Goal: Task Accomplishment & Management: Complete application form

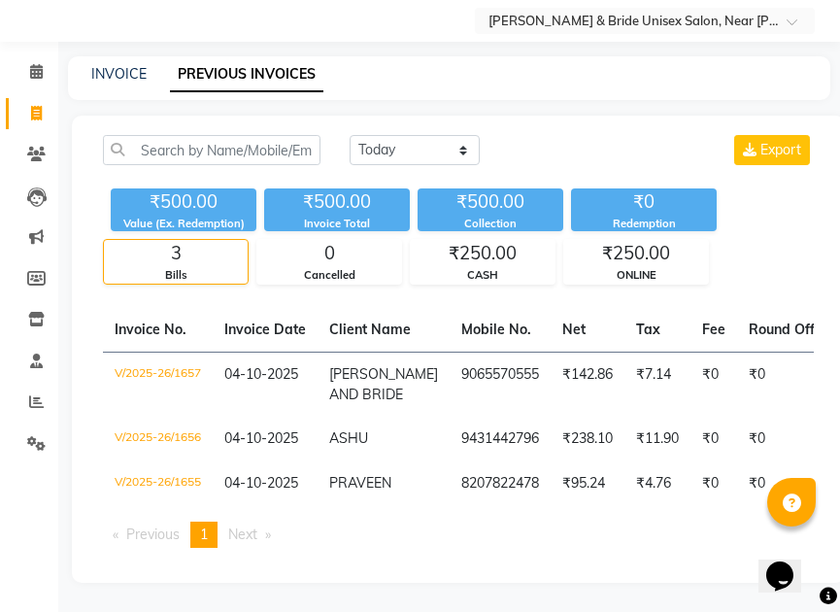
scroll to position [69, 0]
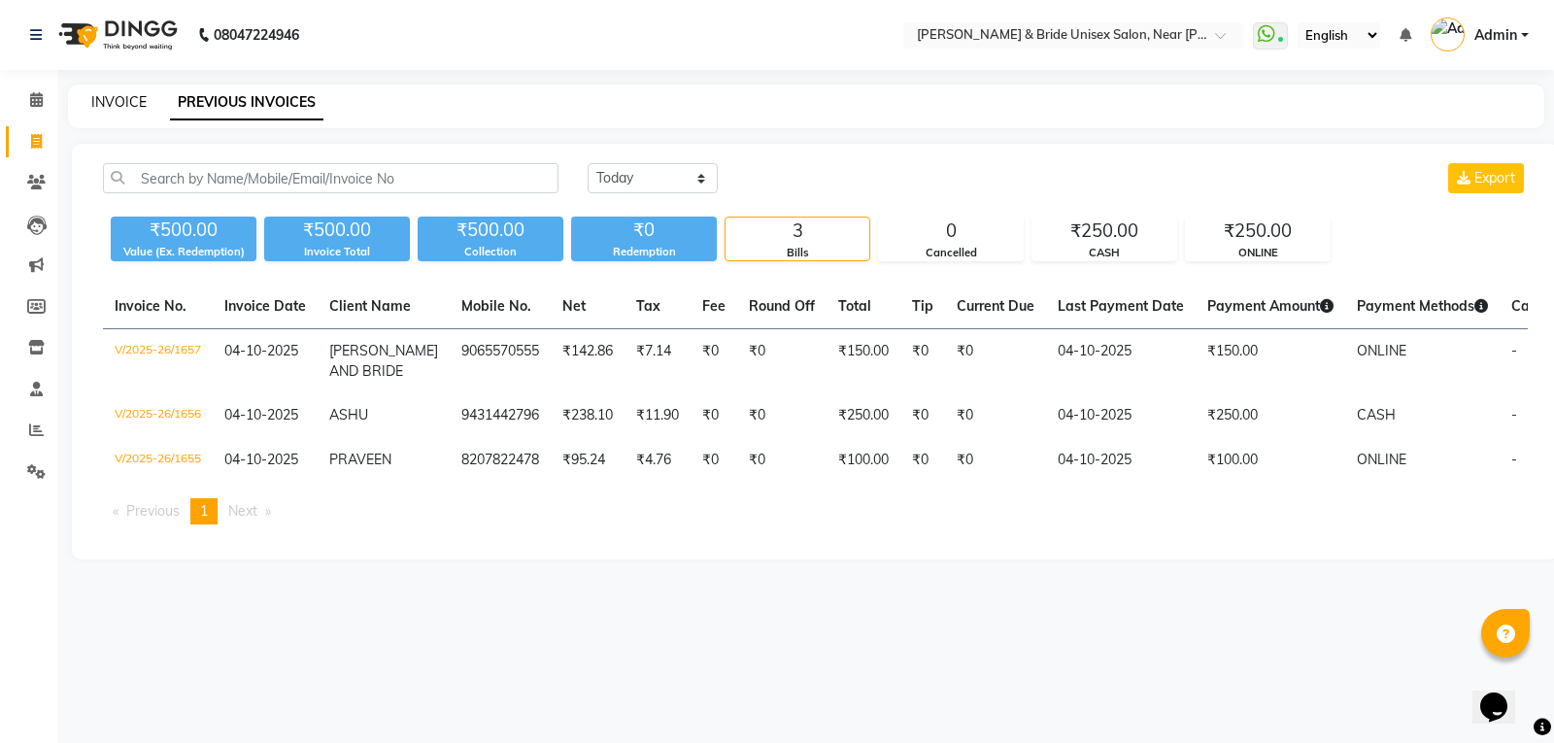
click at [125, 98] on link "INVOICE" at bounding box center [118, 101] width 55 height 17
select select "service"
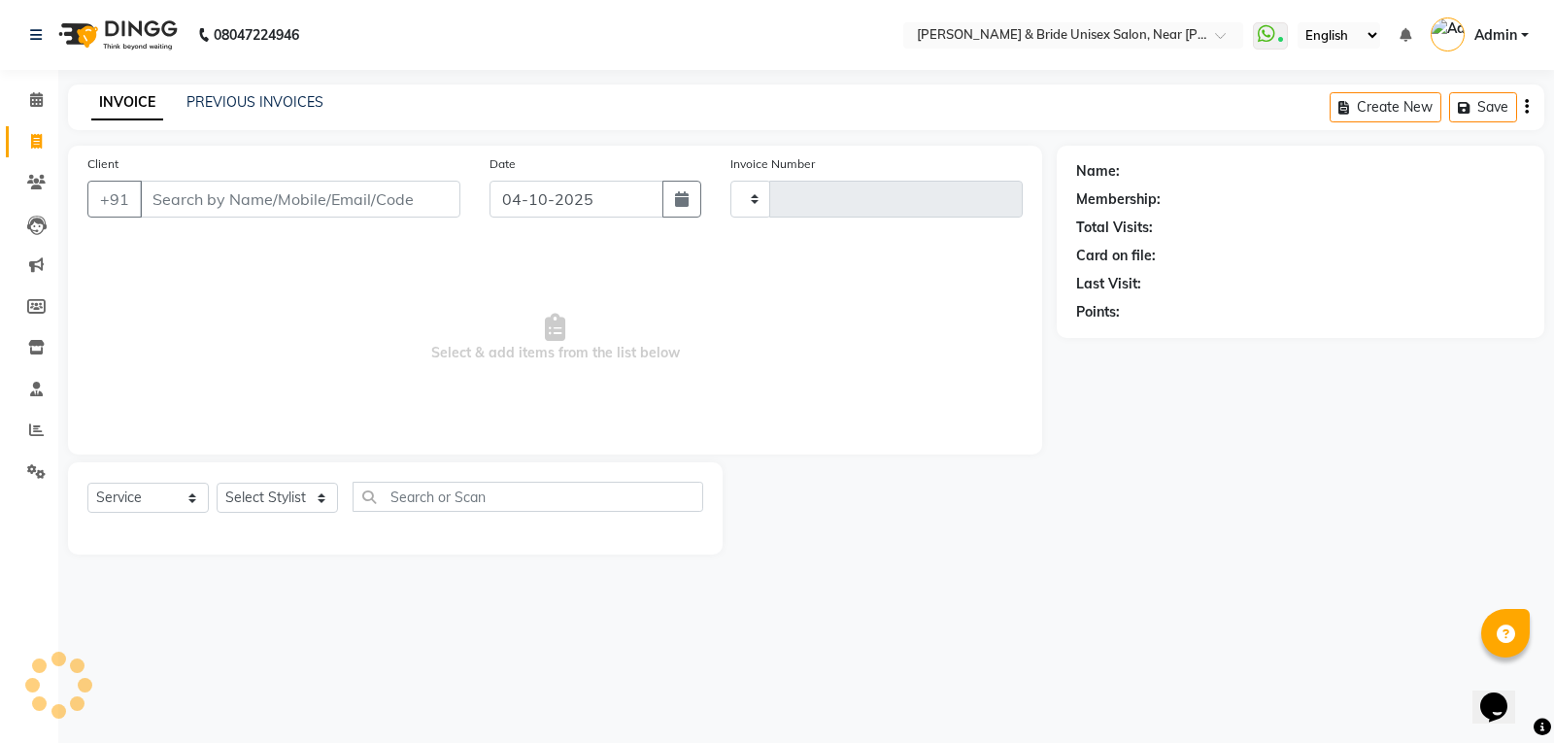
type input "1658"
select select "4118"
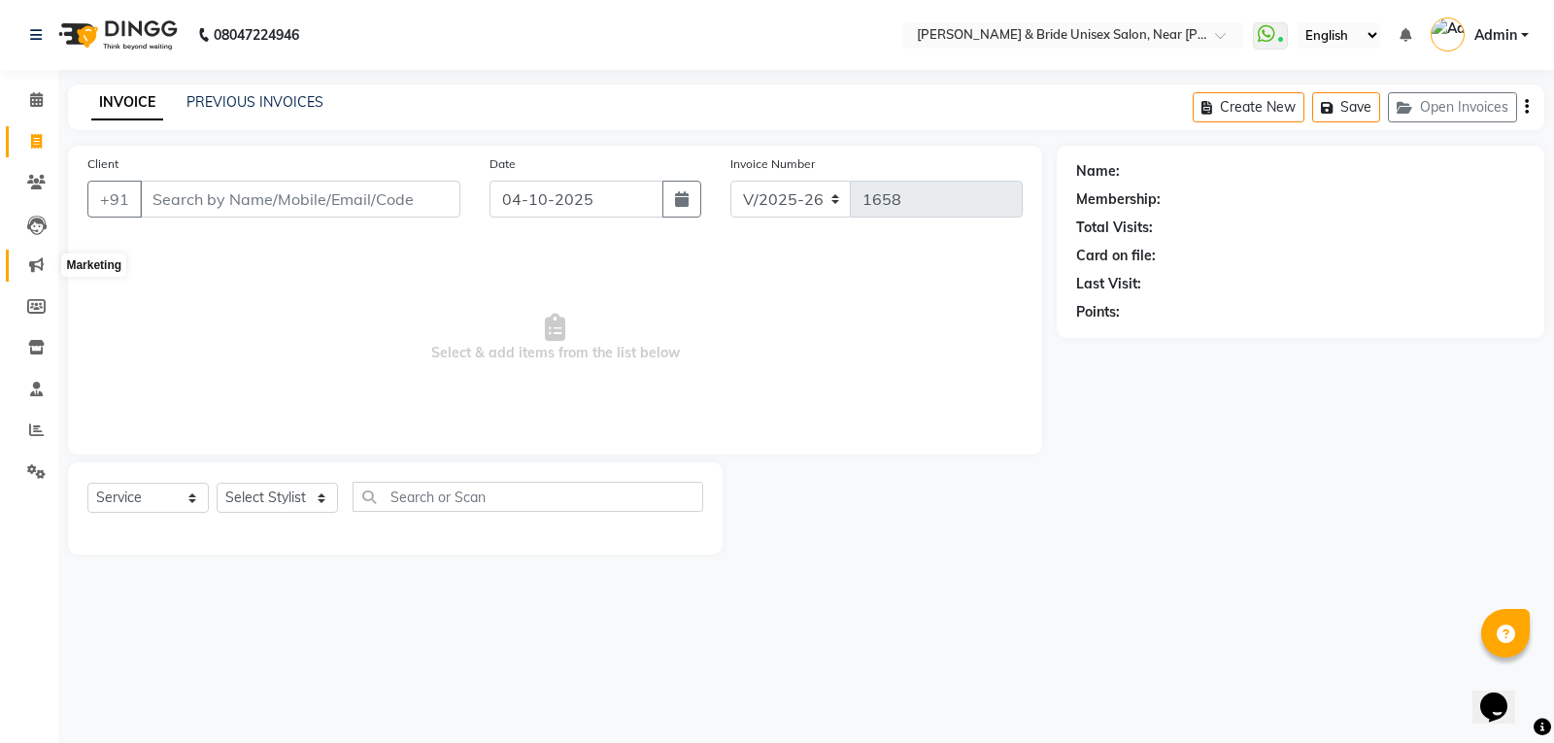
click at [32, 267] on icon at bounding box center [36, 264] width 15 height 15
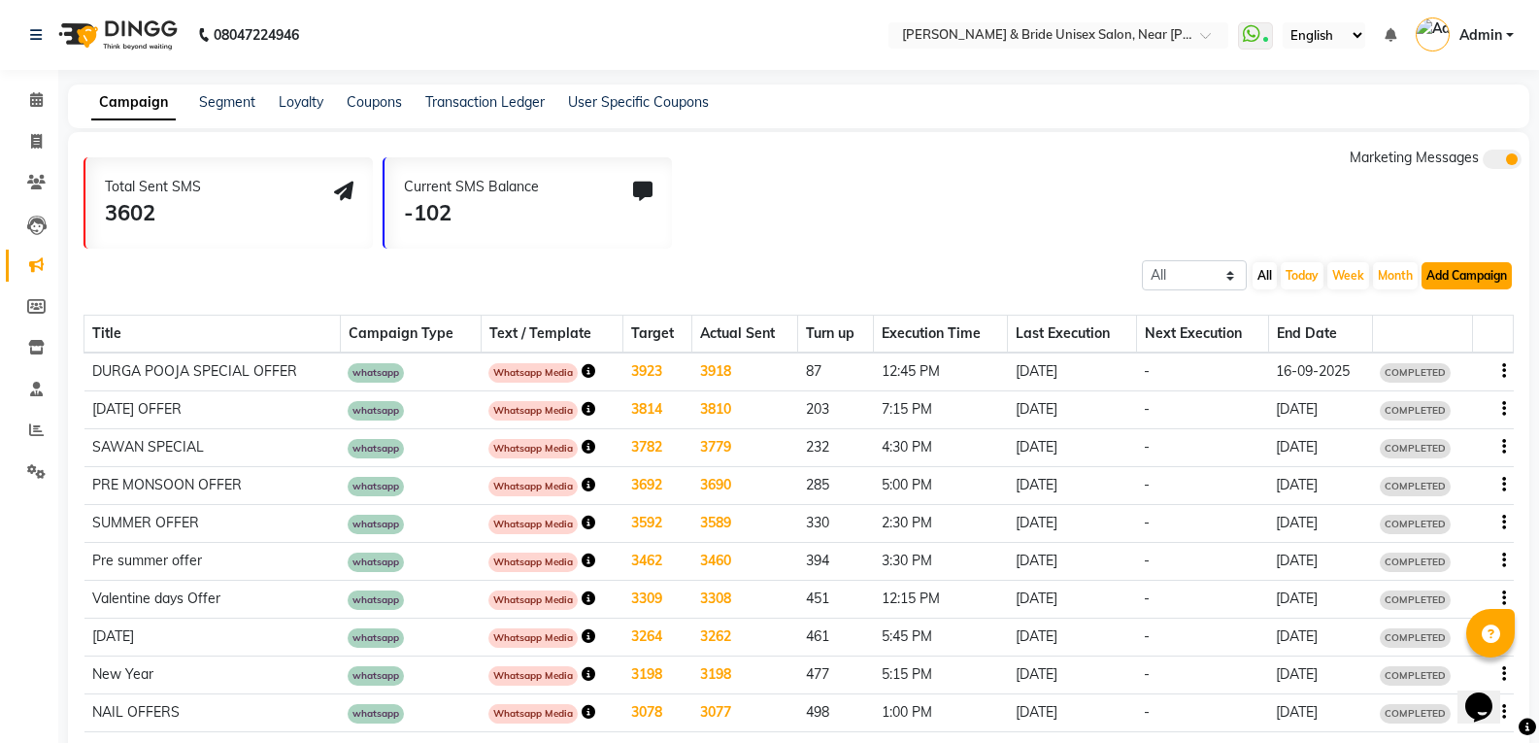
click at [1474, 273] on button "Add Campaign" at bounding box center [1467, 275] width 90 height 27
click at [1461, 360] on div "WhatsApp (Direct)" at bounding box center [1449, 365] width 164 height 29
select select "2"
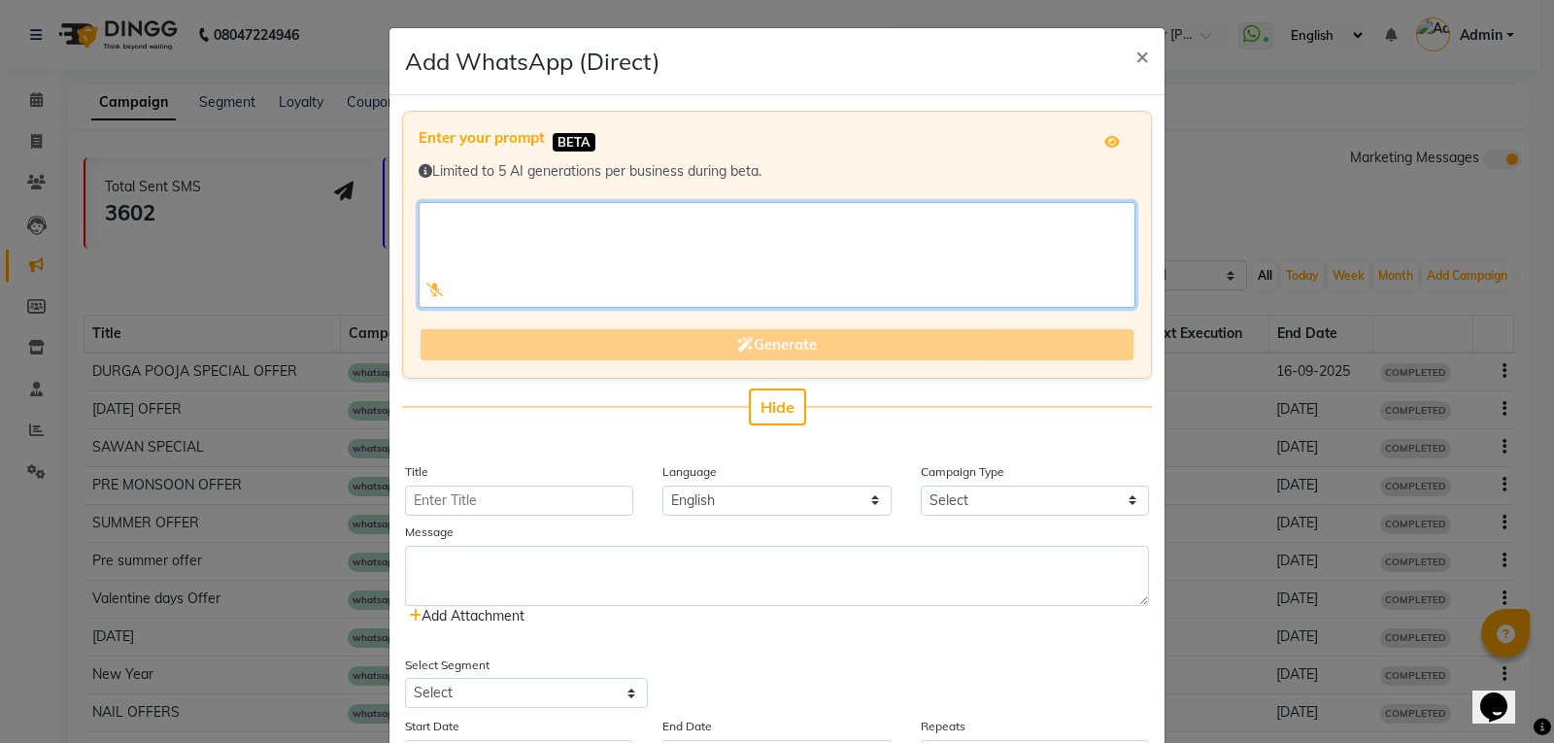
click at [588, 218] on textarea at bounding box center [777, 255] width 717 height 106
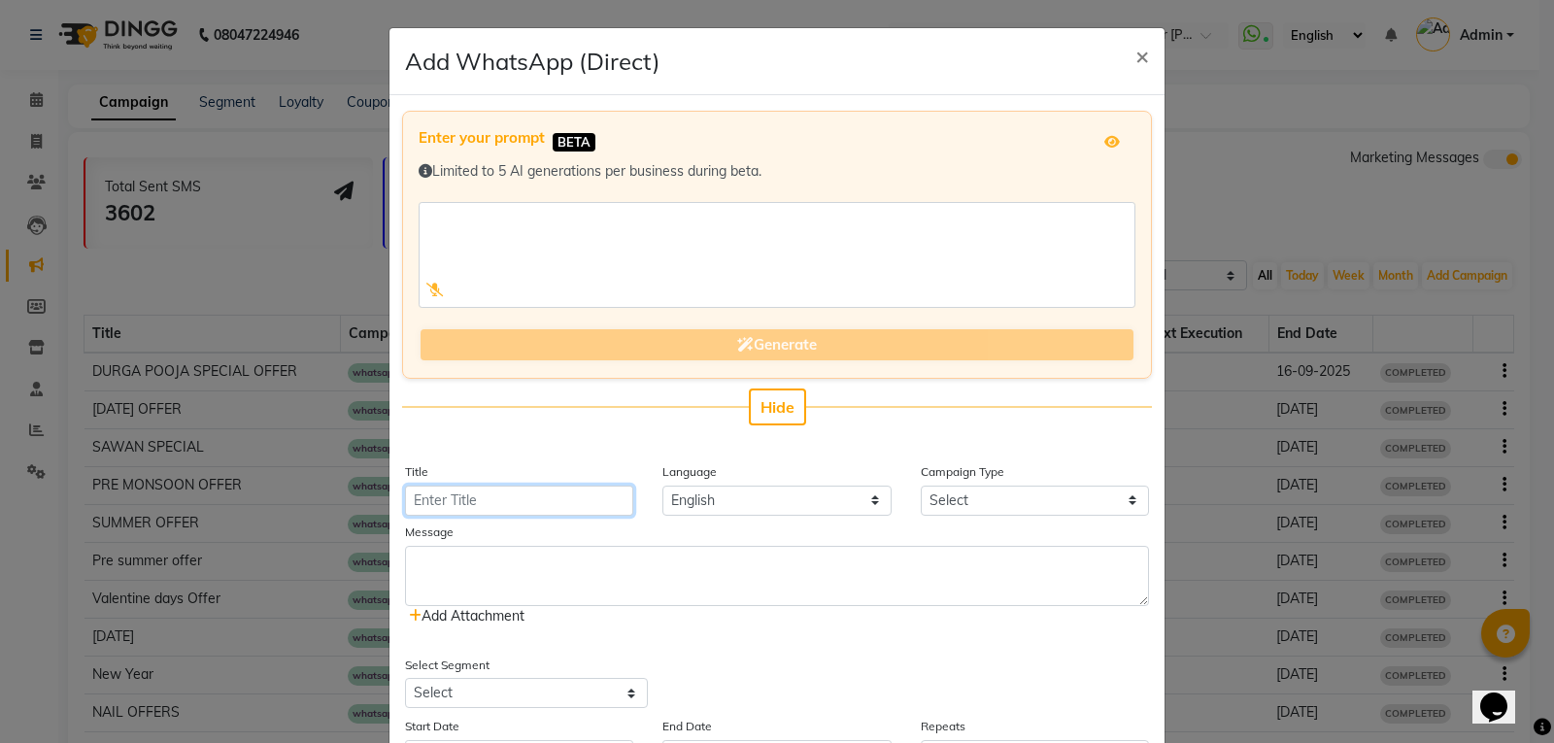
click at [538, 501] on input "Title" at bounding box center [519, 501] width 228 height 30
type input "karwa chauth"
click at [729, 503] on select "English" at bounding box center [776, 501] width 228 height 30
click at [1052, 496] on select "Select Birthday Anniversary Promotional Service reminder" at bounding box center [1035, 501] width 228 height 30
select select "4"
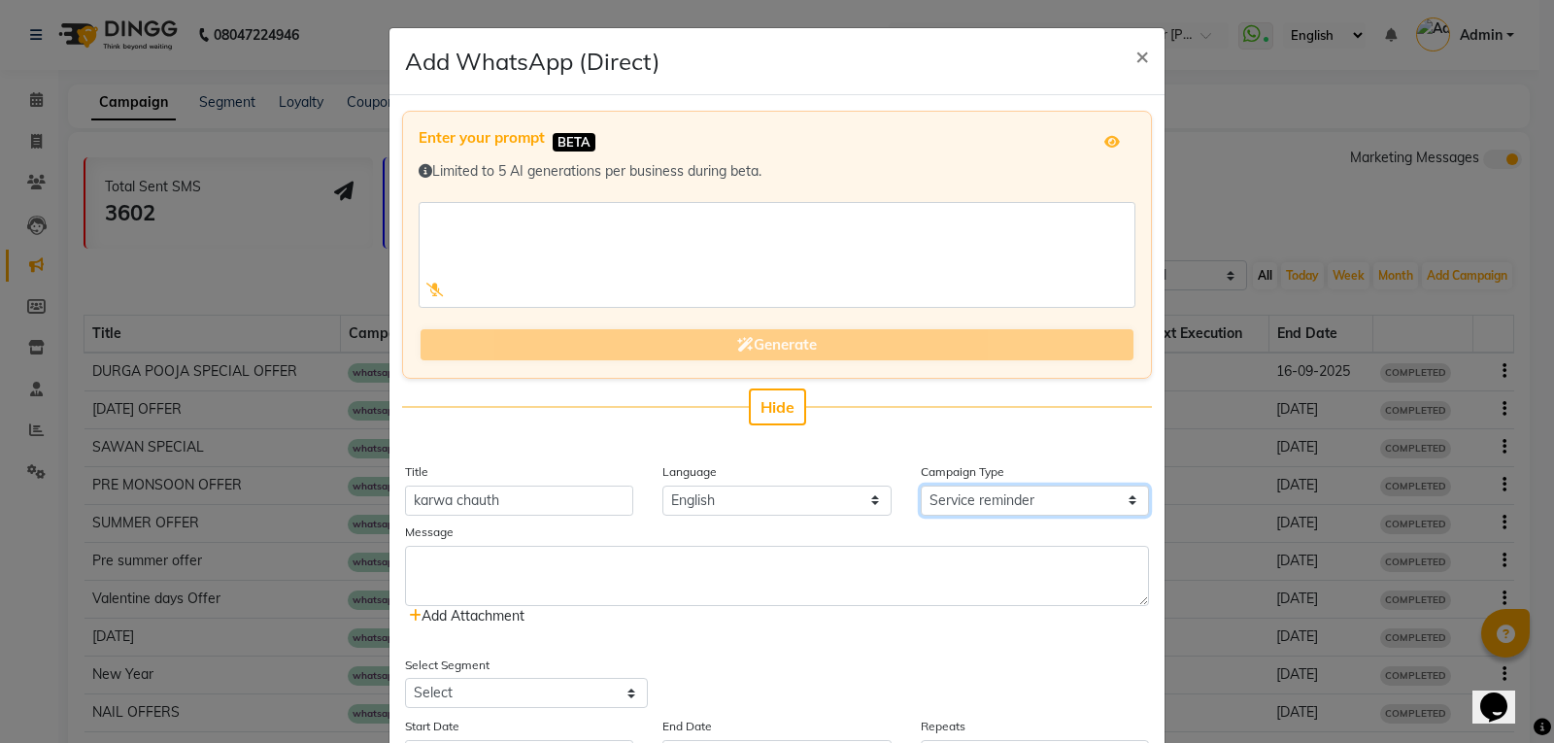
click at [921, 486] on select "Select Birthday Anniversary Promotional Service reminder" at bounding box center [1035, 501] width 228 height 30
select select "2"
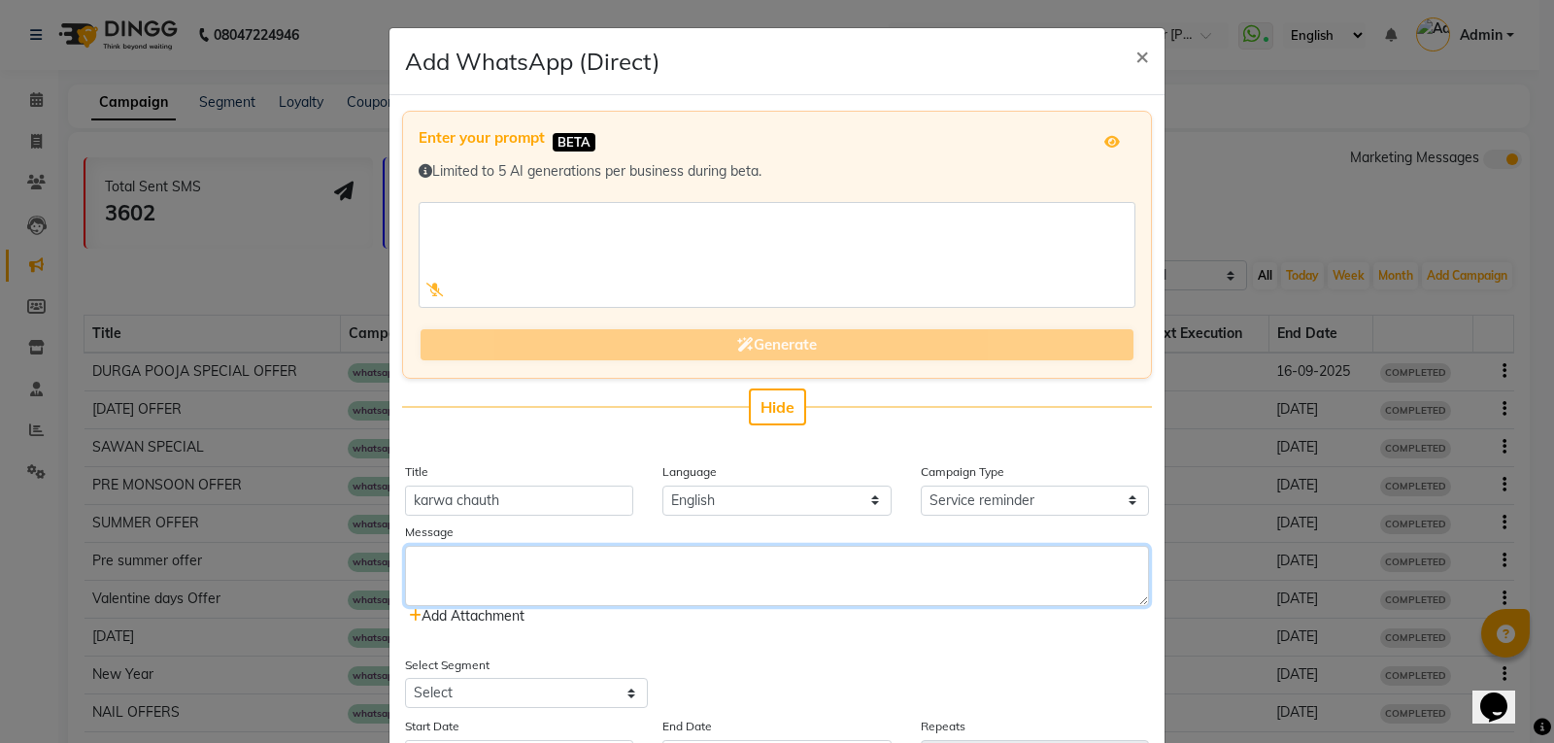
click at [487, 561] on textarea at bounding box center [777, 576] width 744 height 60
type textarea "near [PERSON_NAME][GEOGRAPHIC_DATA]"
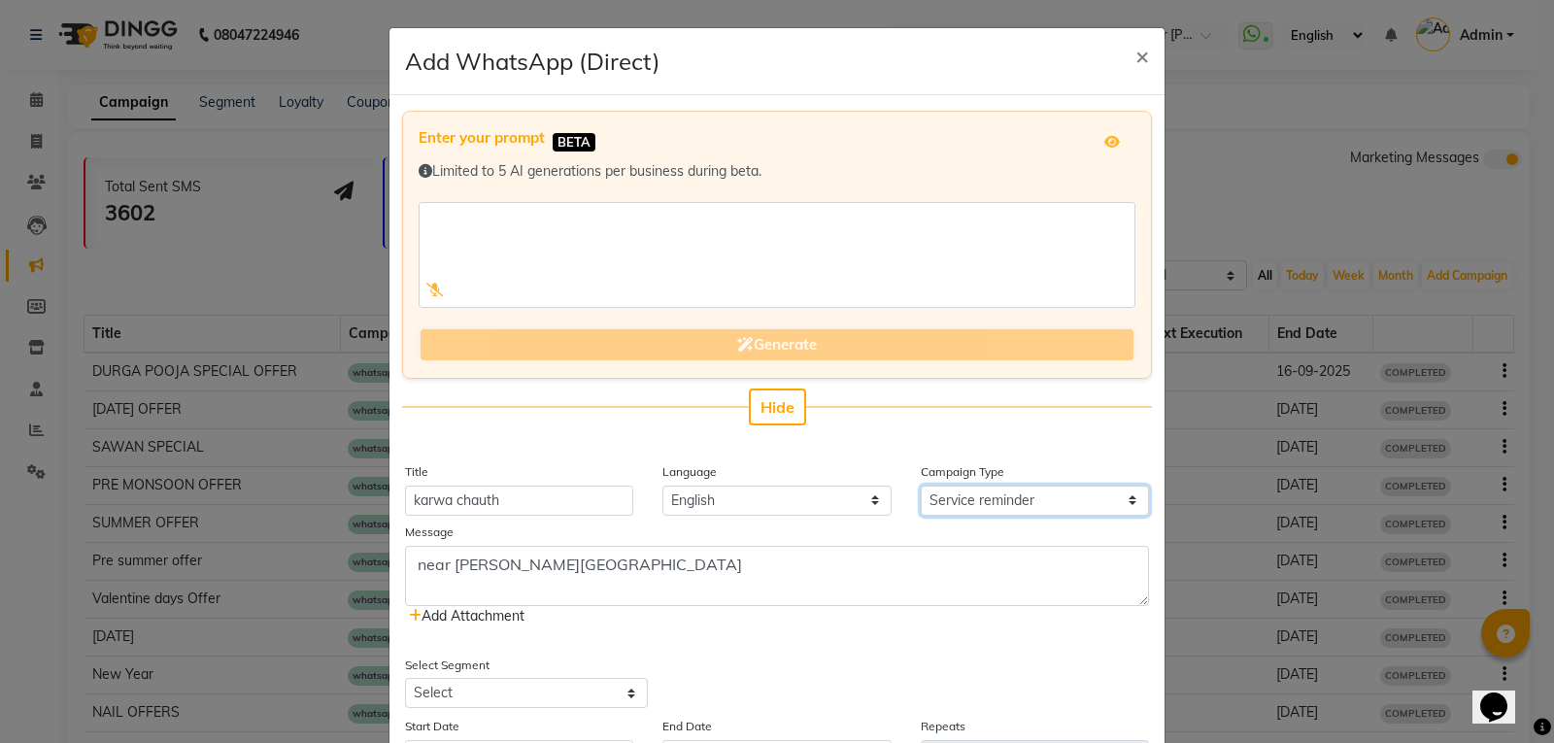
click at [1115, 490] on select "Select Birthday Anniversary Promotional Service reminder" at bounding box center [1035, 501] width 228 height 30
select select "3"
click at [921, 486] on select "Select Birthday Anniversary Promotional Service reminder" at bounding box center [1035, 501] width 228 height 30
select select
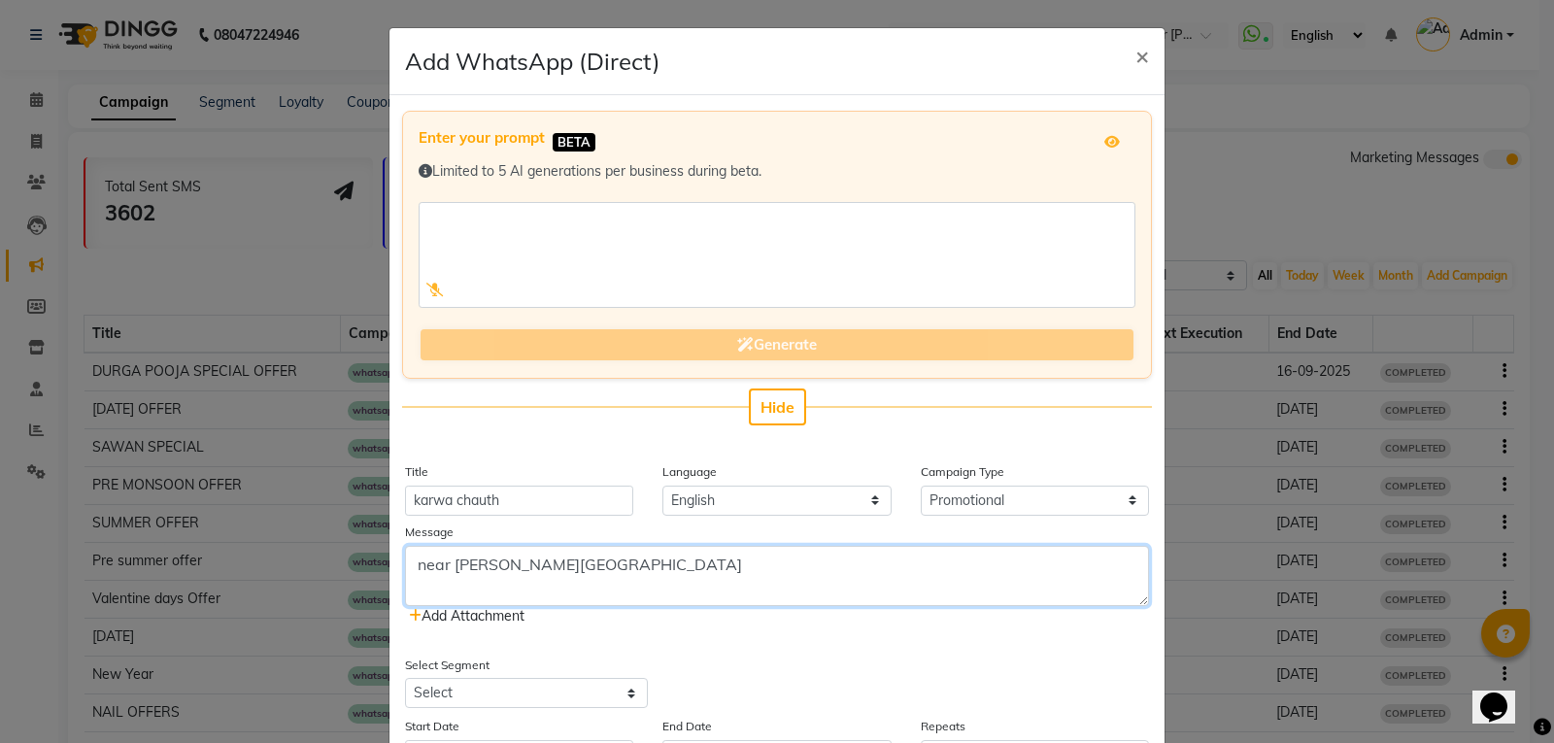
click at [641, 564] on textarea "near [PERSON_NAME][GEOGRAPHIC_DATA]" at bounding box center [777, 576] width 744 height 60
click at [439, 577] on textarea "near [PERSON_NAME][GEOGRAPHIC_DATA]" at bounding box center [777, 576] width 744 height 60
click at [682, 577] on textarea "near [PERSON_NAME][GEOGRAPHIC_DATA]" at bounding box center [777, 576] width 744 height 60
type textarea "near [PERSON_NAME][GEOGRAPHIC_DATA],pillar [STREET_ADDRESS],contact no. [PHONE_…"
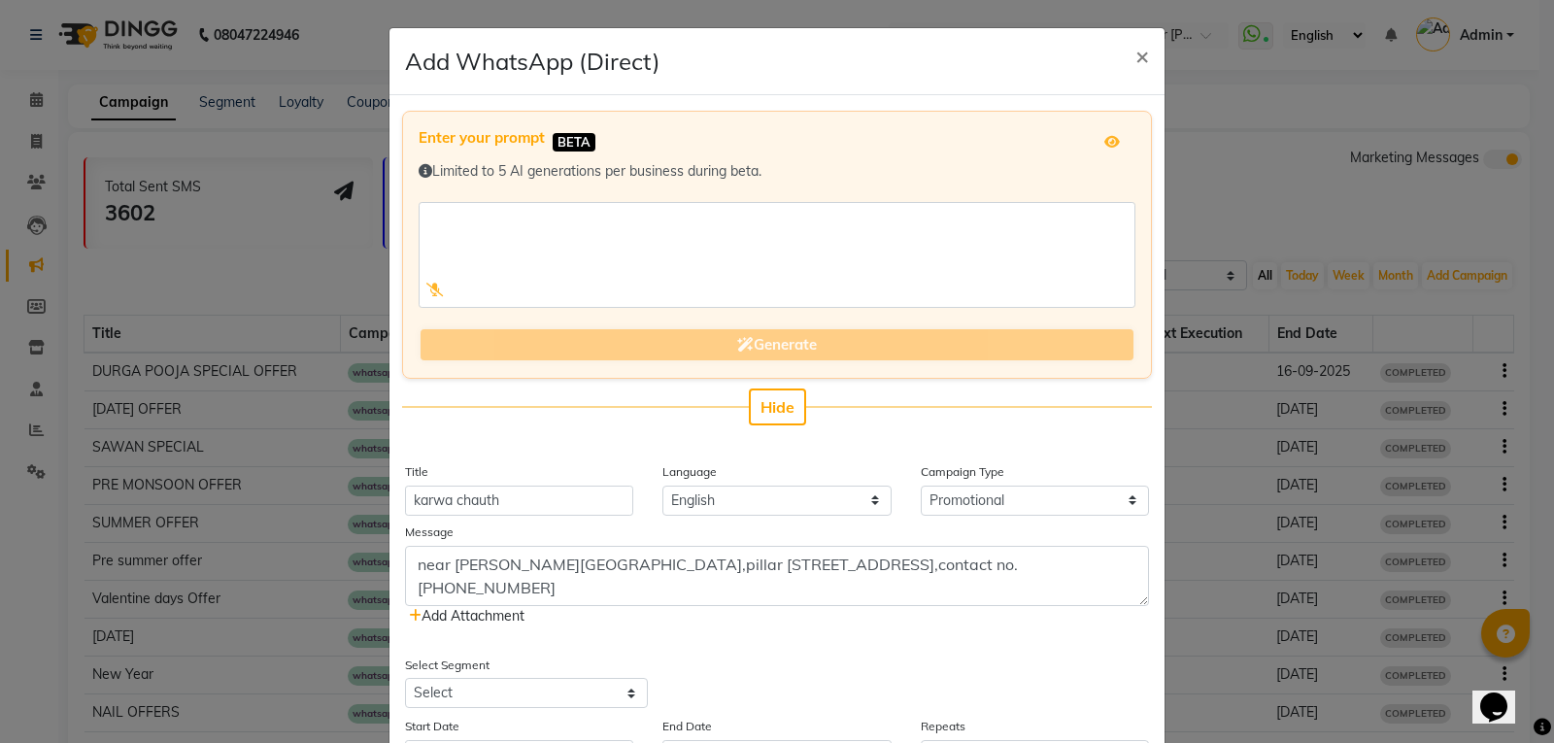
click at [652, 621] on div "near [PERSON_NAME][GEOGRAPHIC_DATA],pillar [STREET_ADDRESS],contact no. [PHONE_…" at bounding box center [777, 586] width 744 height 81
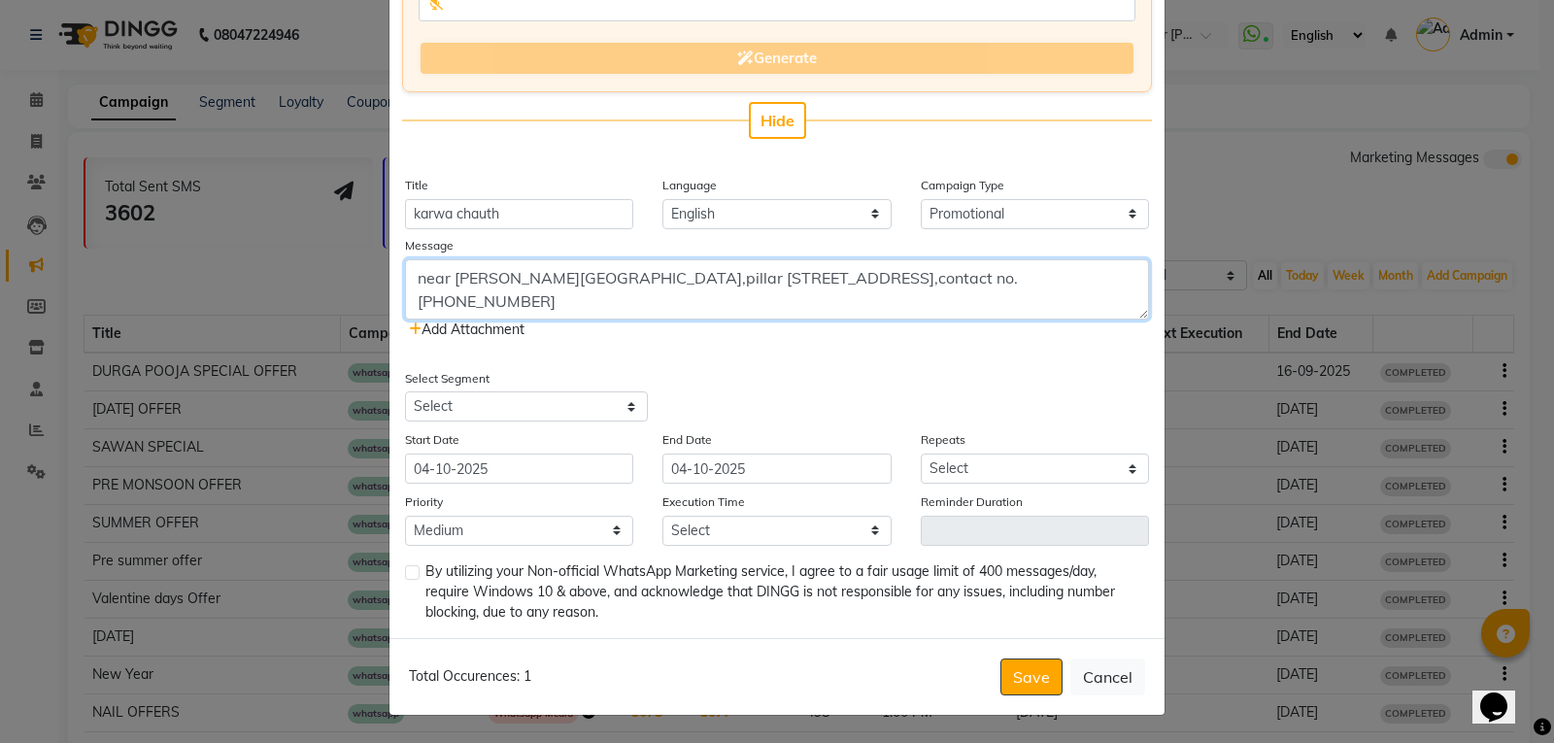
click at [751, 307] on textarea "near [PERSON_NAME][GEOGRAPHIC_DATA],pillar [STREET_ADDRESS],contact no. [PHONE_…" at bounding box center [777, 289] width 744 height 60
click at [457, 324] on span "Add Attachment" at bounding box center [467, 328] width 116 height 17
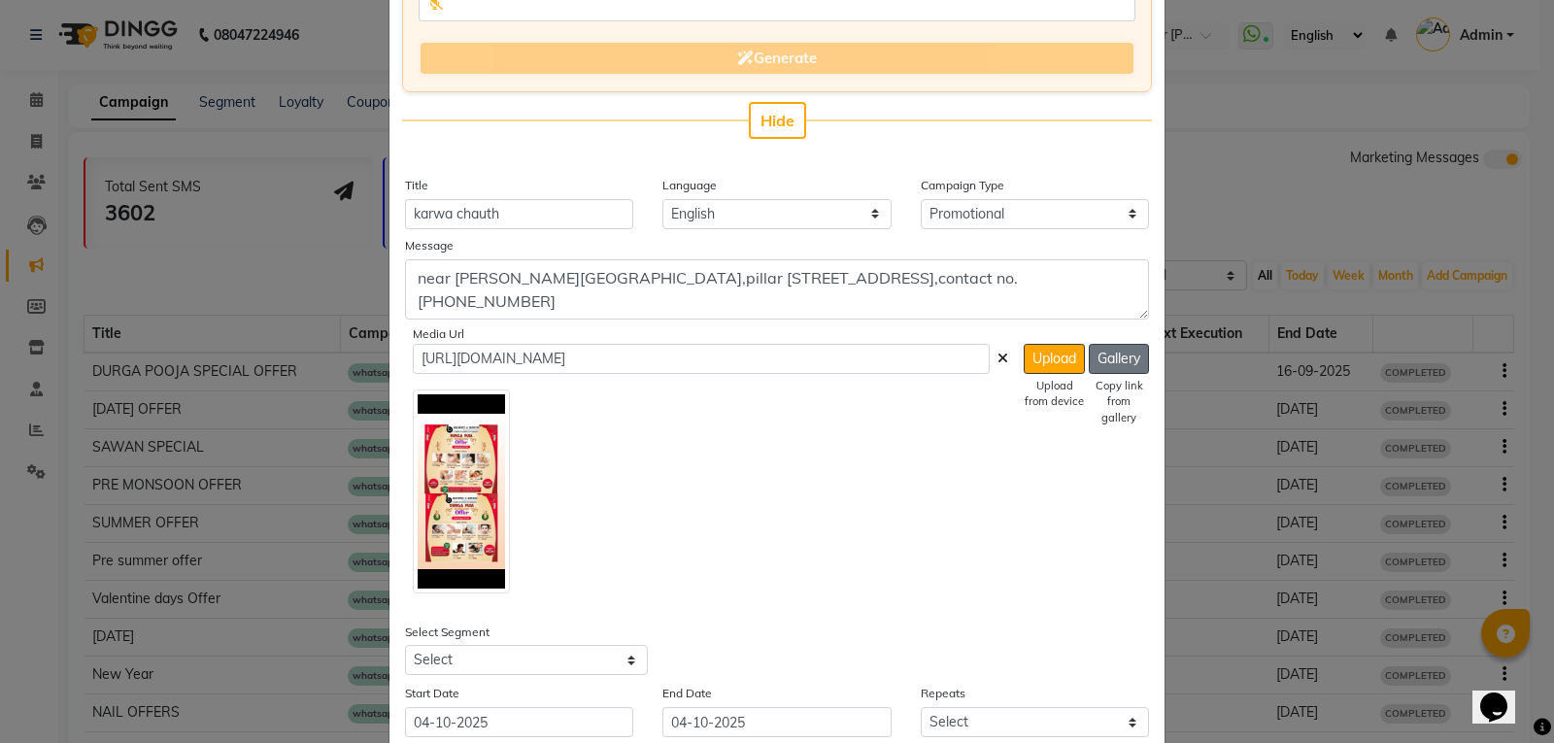
click at [1125, 353] on button "Gallery" at bounding box center [1119, 359] width 60 height 30
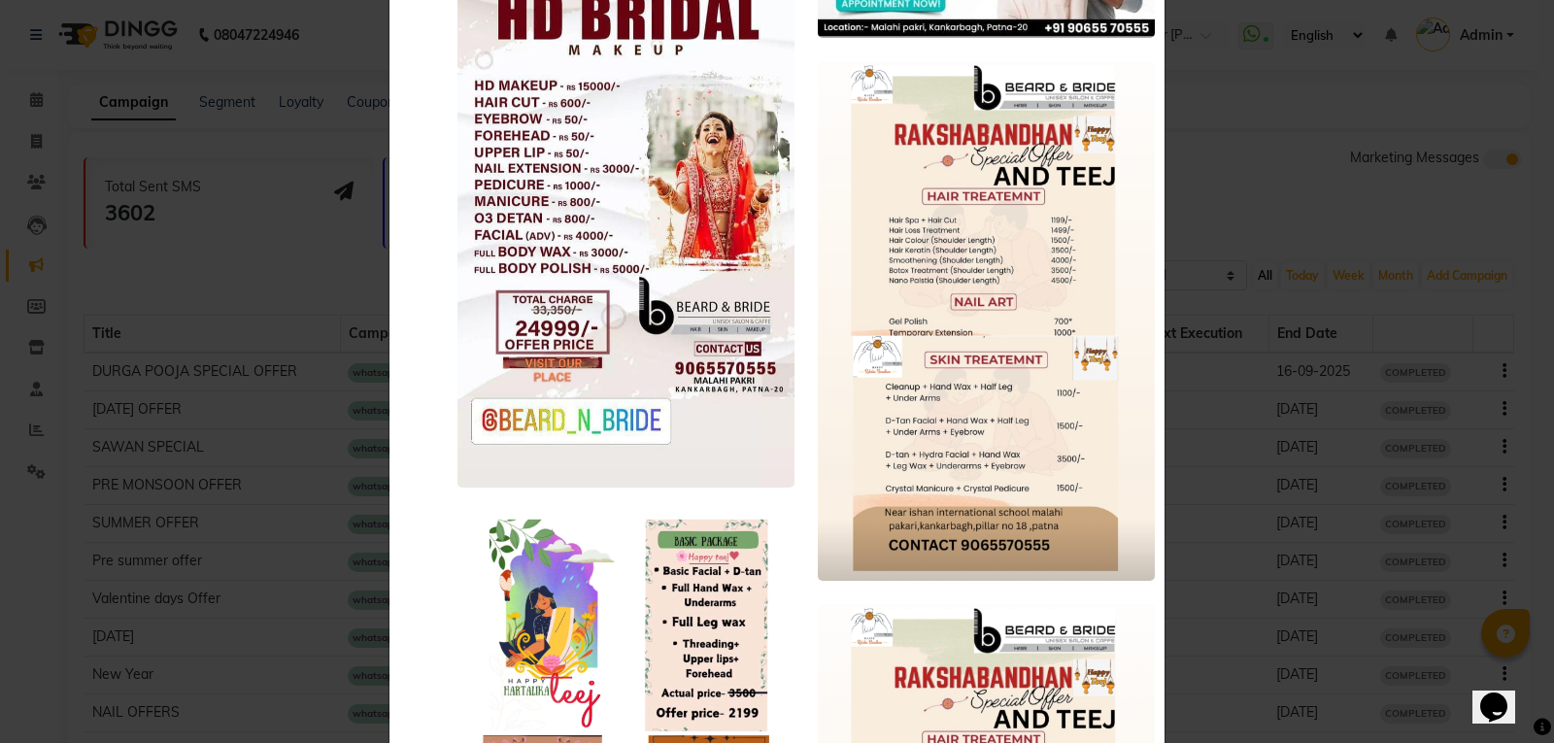
scroll to position [4176, 0]
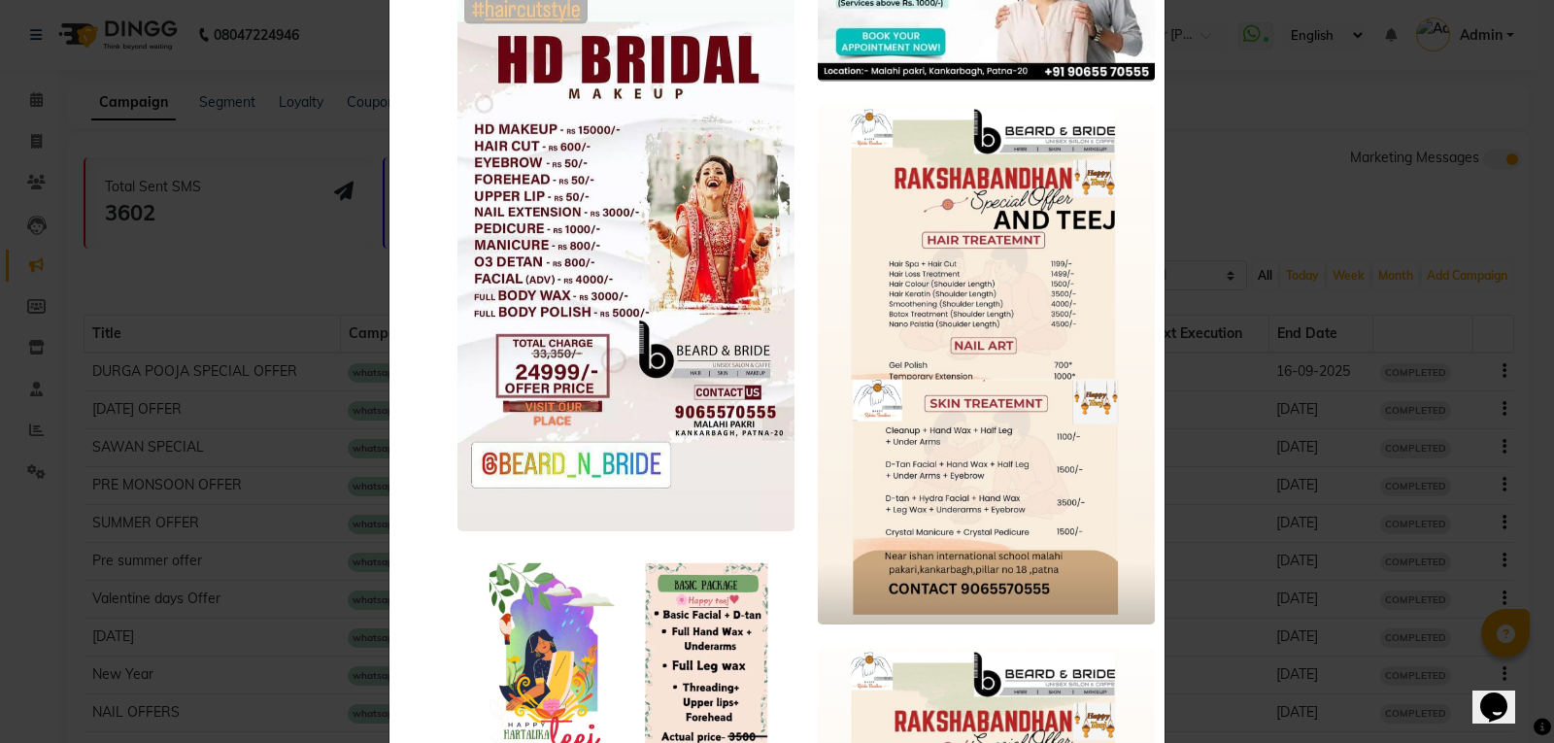
click at [1220, 135] on ngb-modal-window "You can not upload more than 5 image at a time and each image should be less th…" at bounding box center [777, 371] width 1554 height 743
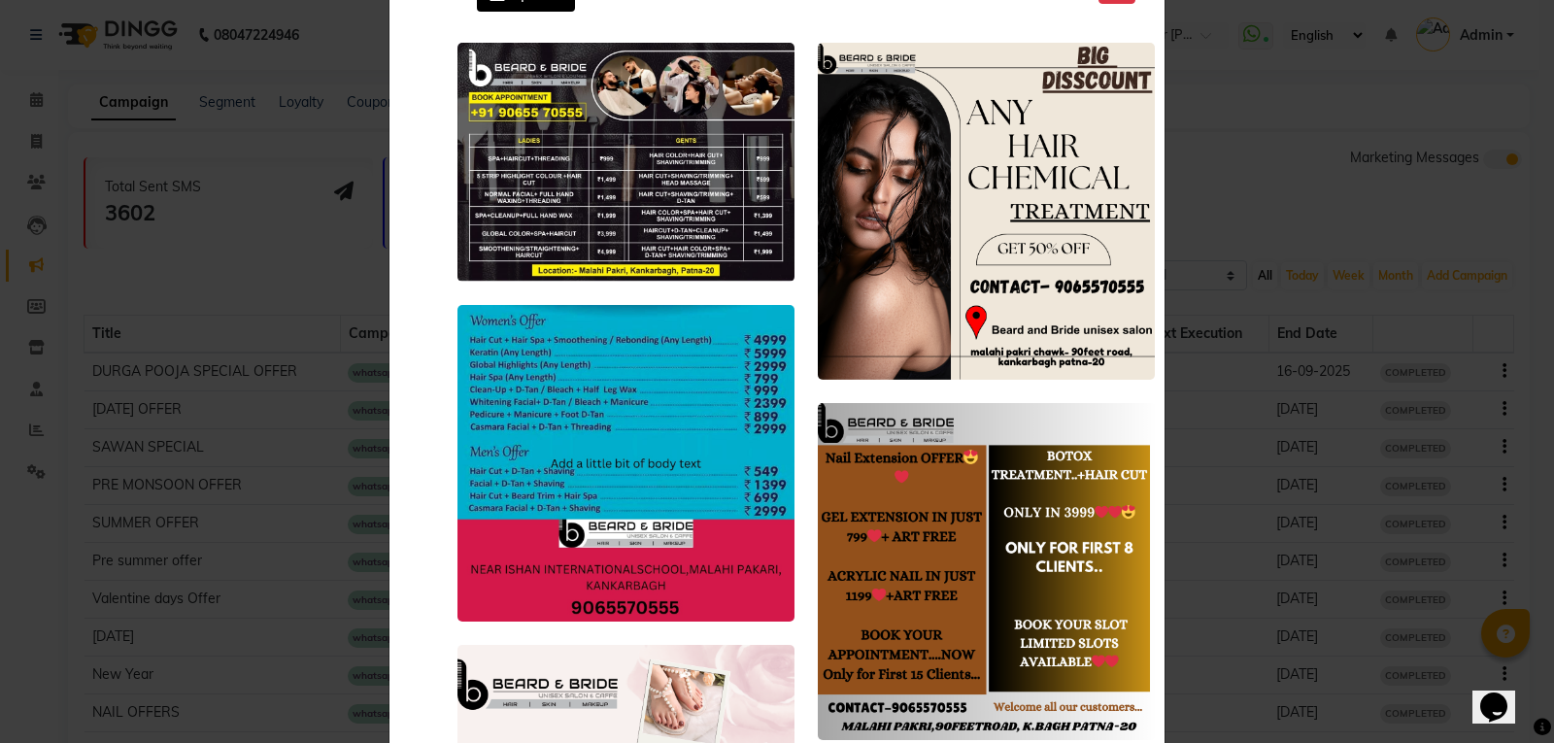
scroll to position [0, 0]
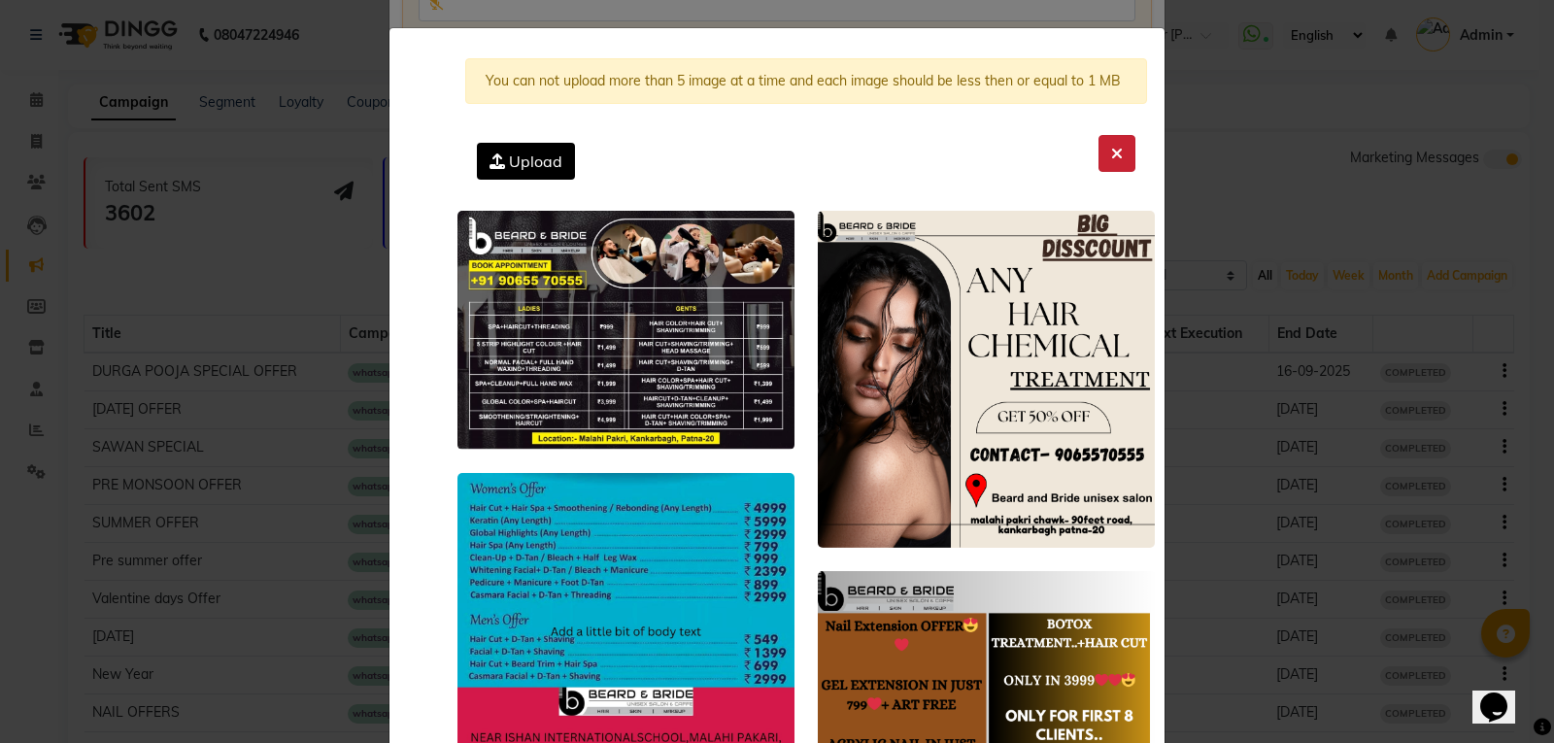
click at [1101, 156] on button at bounding box center [1116, 153] width 37 height 37
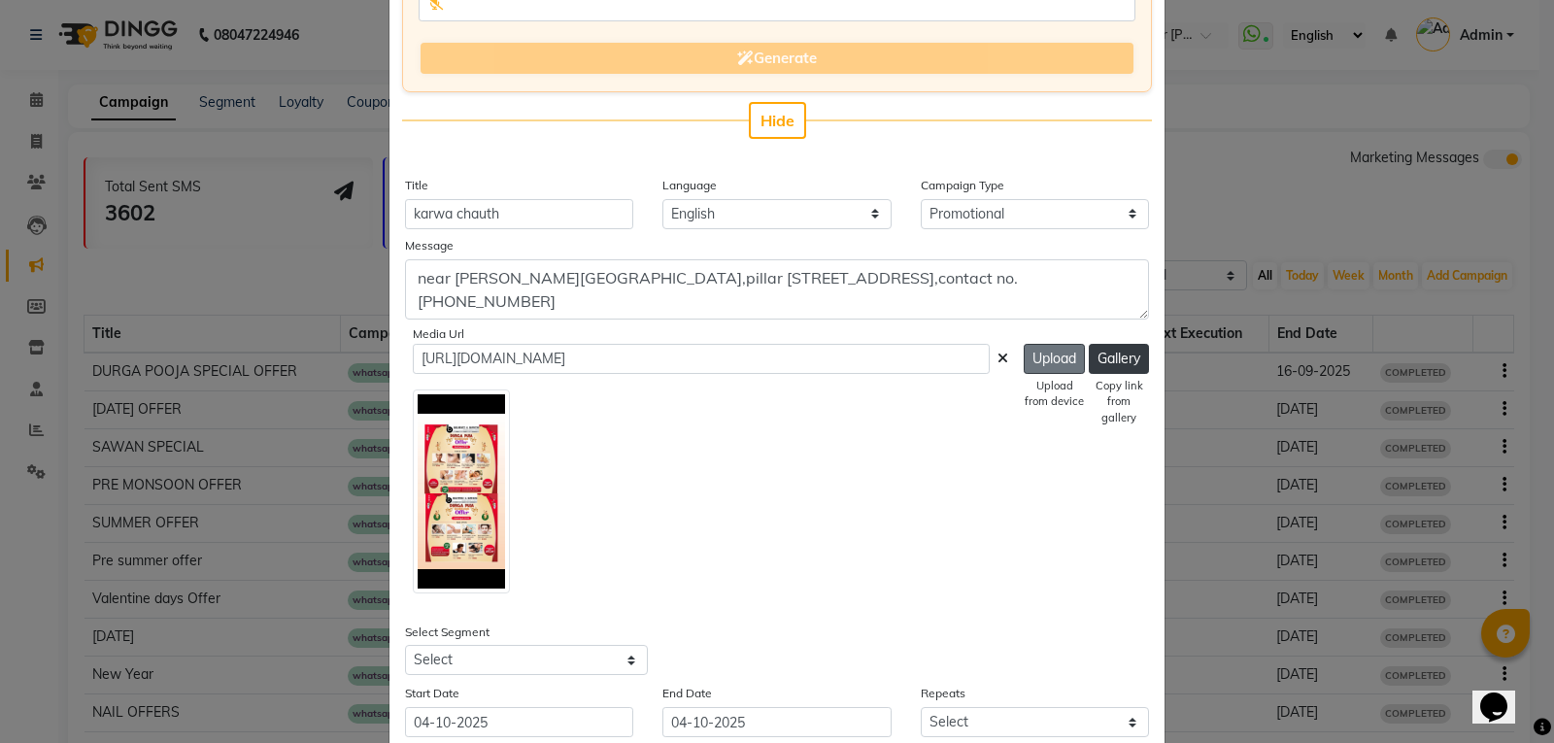
click at [1049, 365] on button "Upload" at bounding box center [1054, 359] width 61 height 30
type input "[URL][DOMAIN_NAME]"
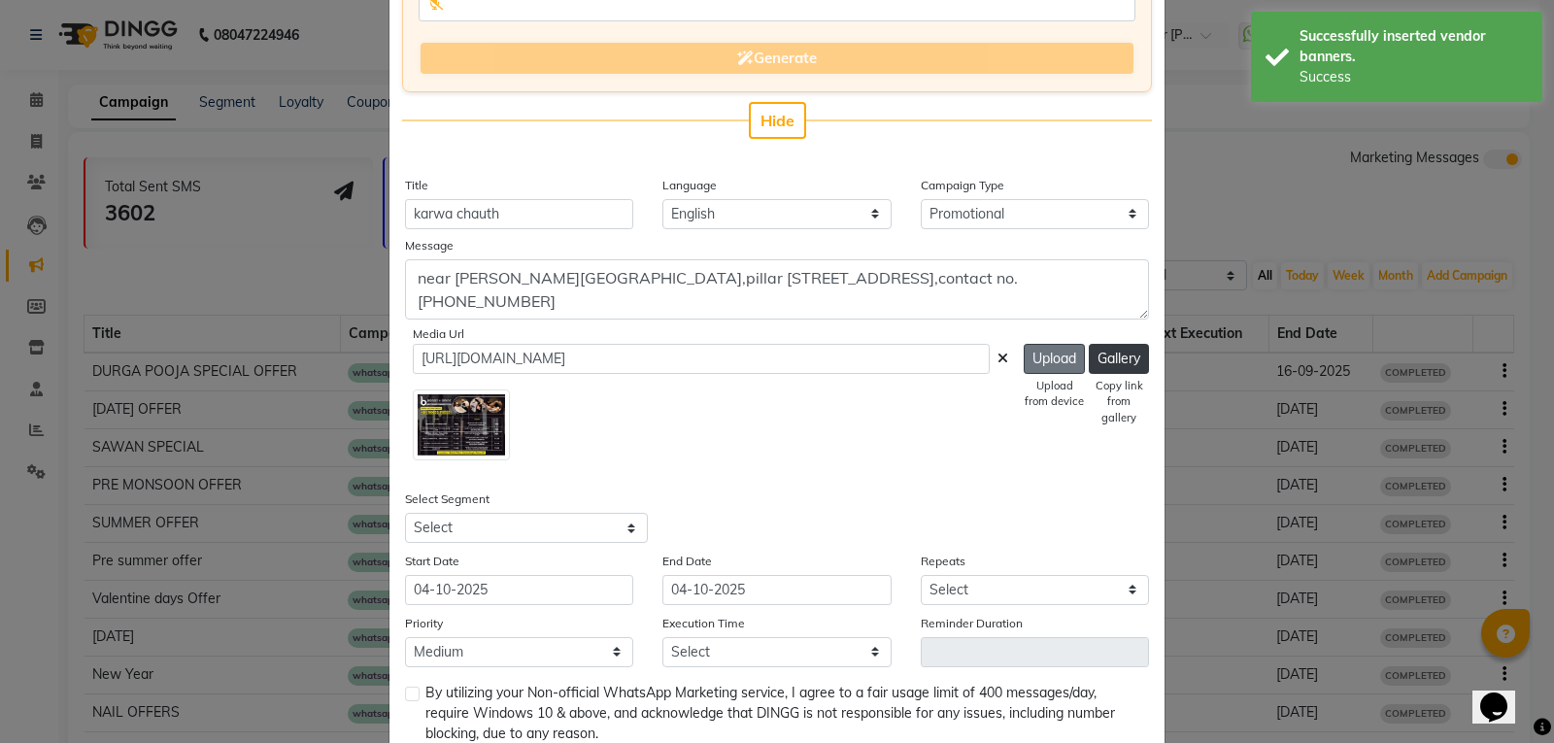
click at [1045, 353] on button "Upload" at bounding box center [1054, 359] width 61 height 30
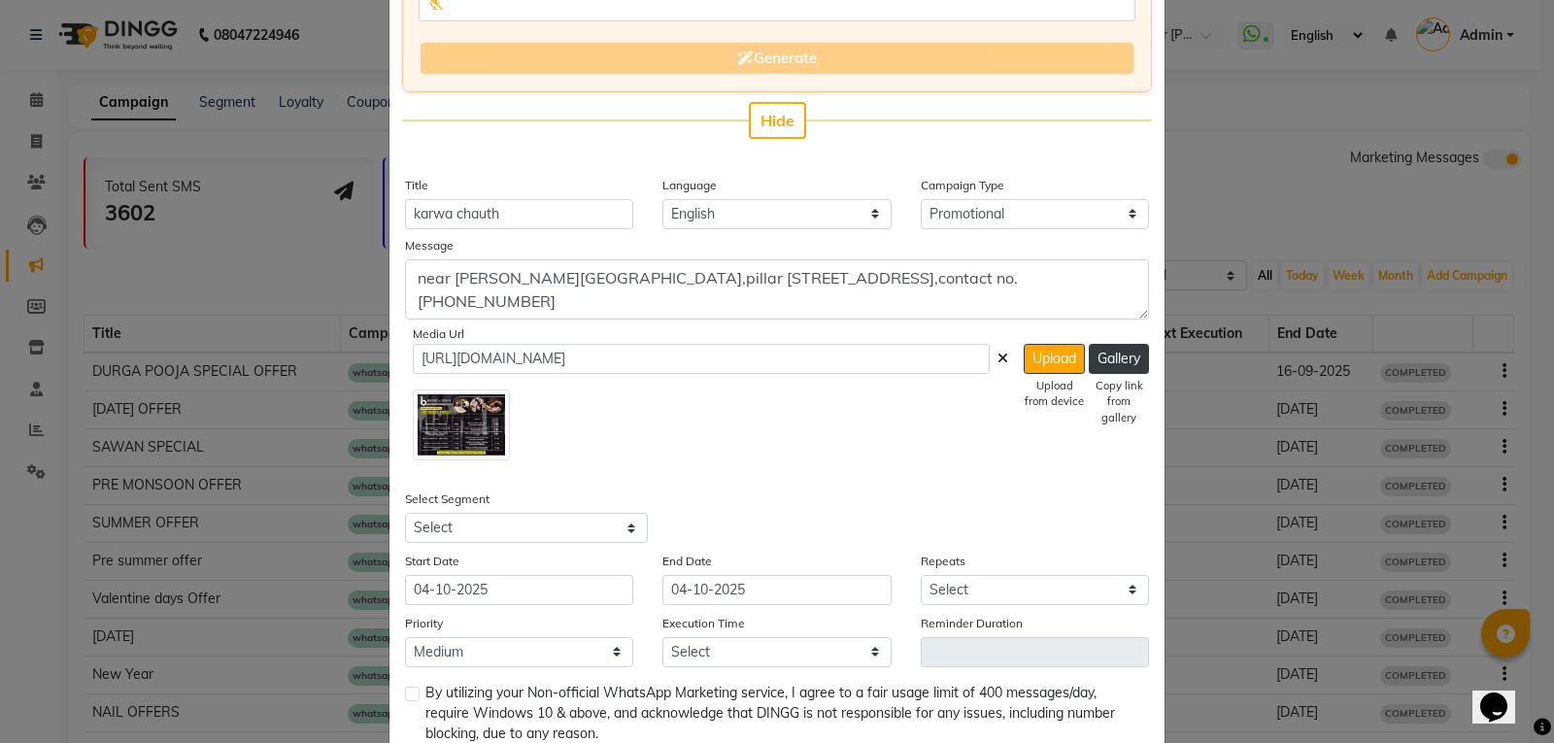
click at [482, 430] on img at bounding box center [461, 425] width 97 height 72
click at [510, 528] on select "Select All Customers All [DEMOGRAPHIC_DATA] Customer All [DEMOGRAPHIC_DATA] Cus…" at bounding box center [526, 528] width 243 height 30
select select "15512"
click at [405, 513] on select "Select All Customers All [DEMOGRAPHIC_DATA] Customer All [DEMOGRAPHIC_DATA] Cus…" at bounding box center [526, 528] width 243 height 30
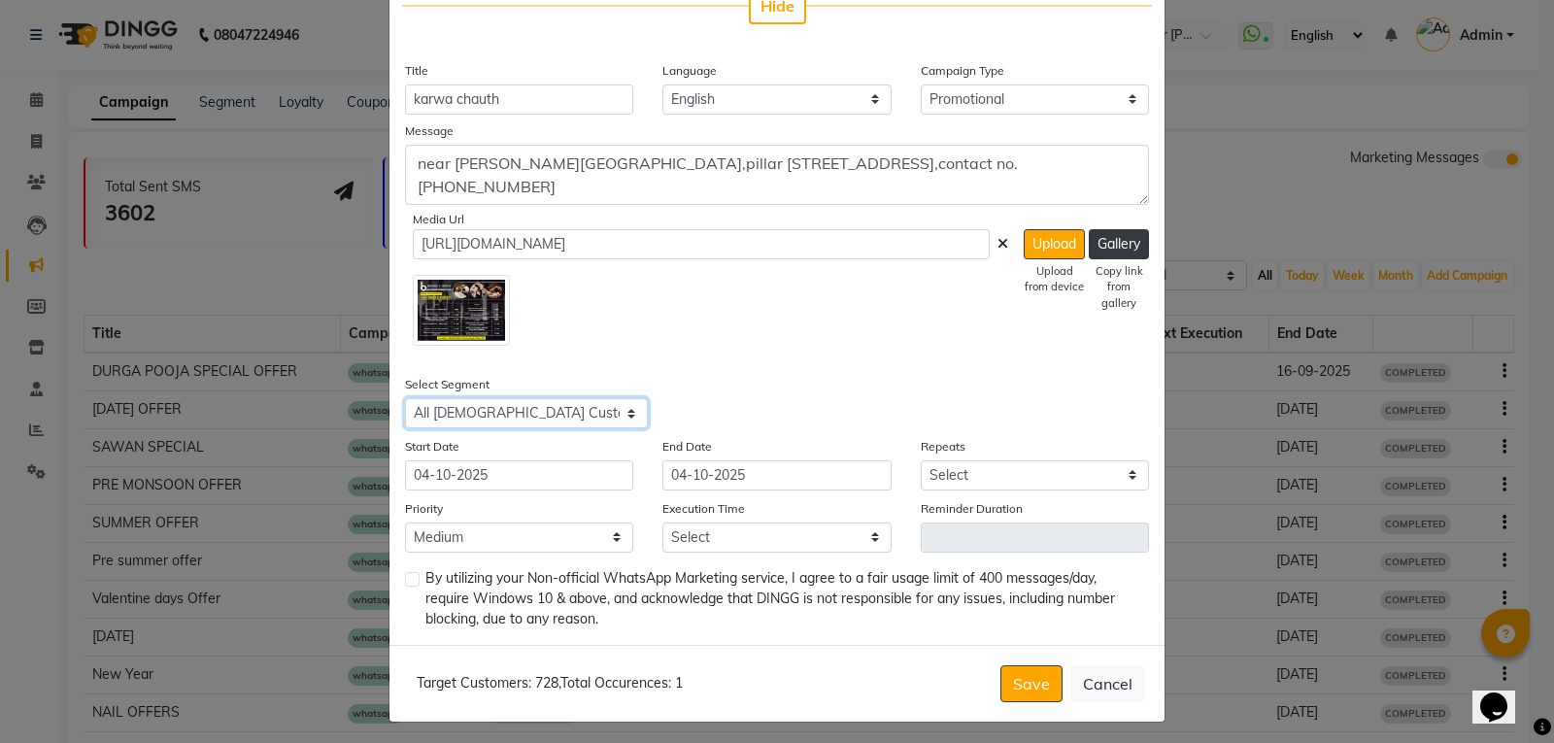
scroll to position [408, 0]
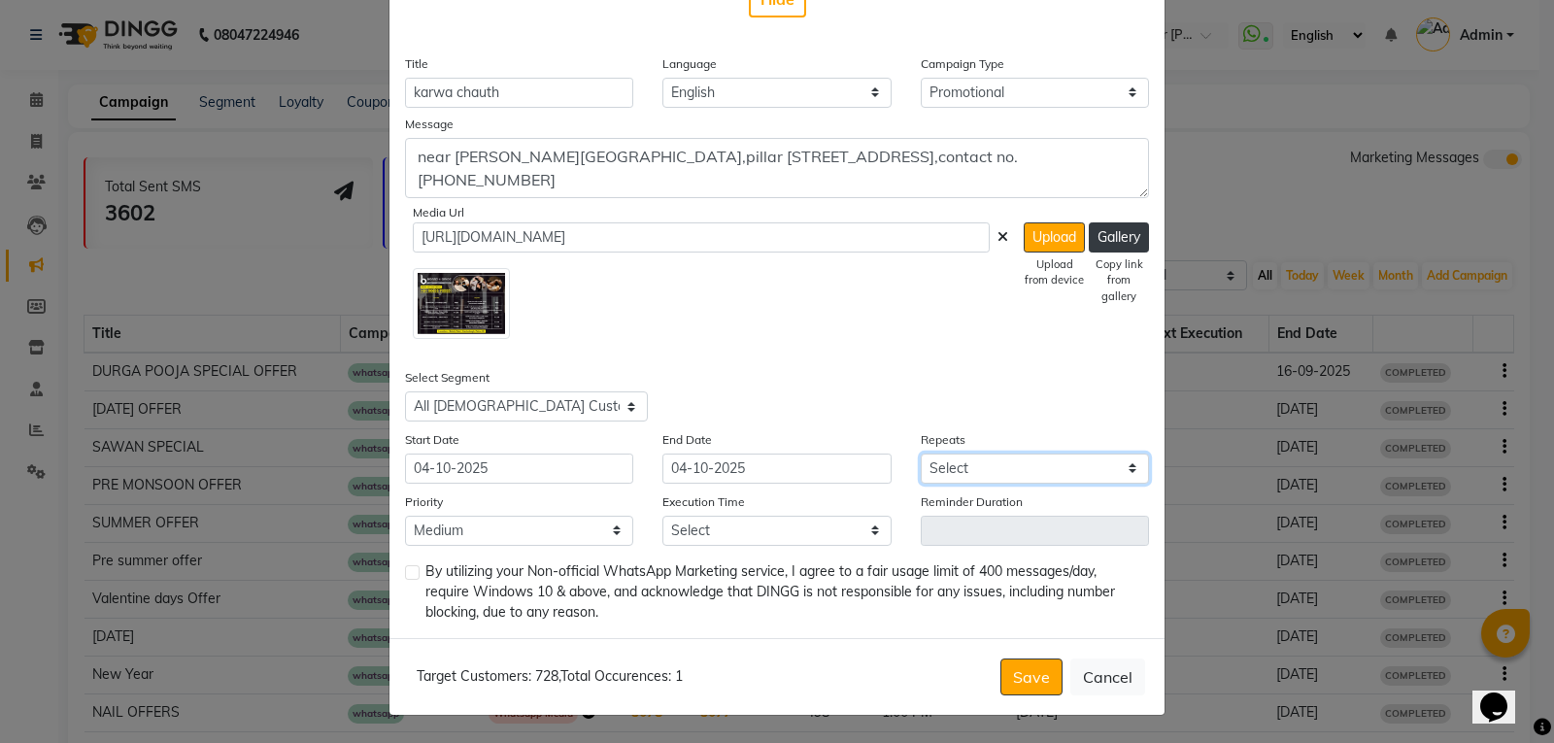
click at [1110, 479] on select "Select Once Daily Alternate Day Weekly Monthly Yearly" at bounding box center [1035, 468] width 228 height 30
select select "1"
click at [921, 453] on select "Select Once Daily Alternate Day Weekly Monthly Yearly" at bounding box center [1035, 468] width 228 height 30
click at [759, 528] on select "Select 09:00 AM 09:15 AM 09:30 AM 09:45 AM 10:00 AM 10:15 AM 10:30 AM 10:45 AM …" at bounding box center [776, 531] width 228 height 30
select select "870"
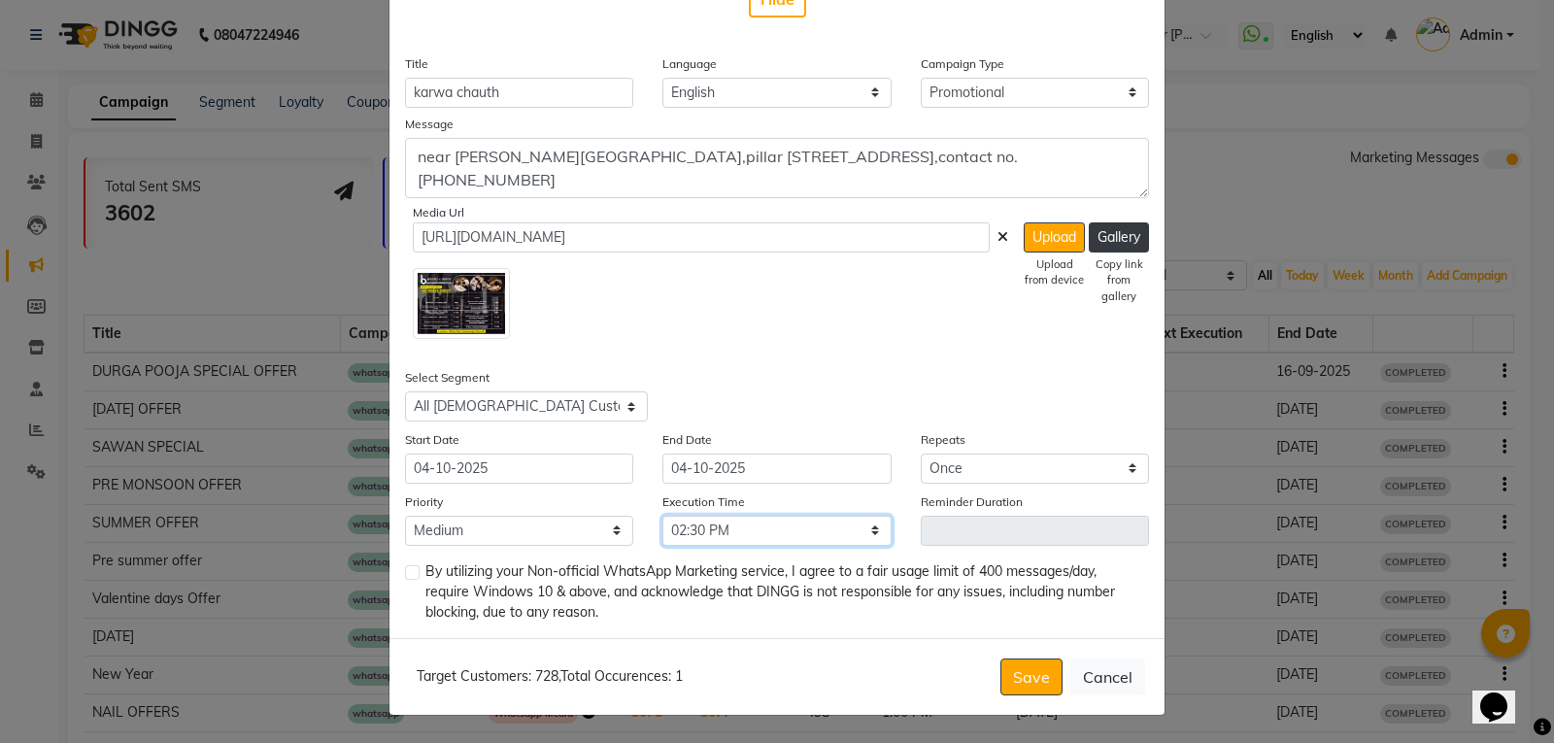
click at [662, 516] on select "Select 09:00 AM 09:15 AM 09:30 AM 09:45 AM 10:00 AM 10:15 AM 10:30 AM 10:45 AM …" at bounding box center [776, 531] width 228 height 30
click at [407, 577] on label at bounding box center [412, 572] width 15 height 15
click at [407, 577] on input "checkbox" at bounding box center [411, 573] width 13 height 13
checkbox input "true"
click at [1032, 671] on button "Save" at bounding box center [1031, 676] width 62 height 37
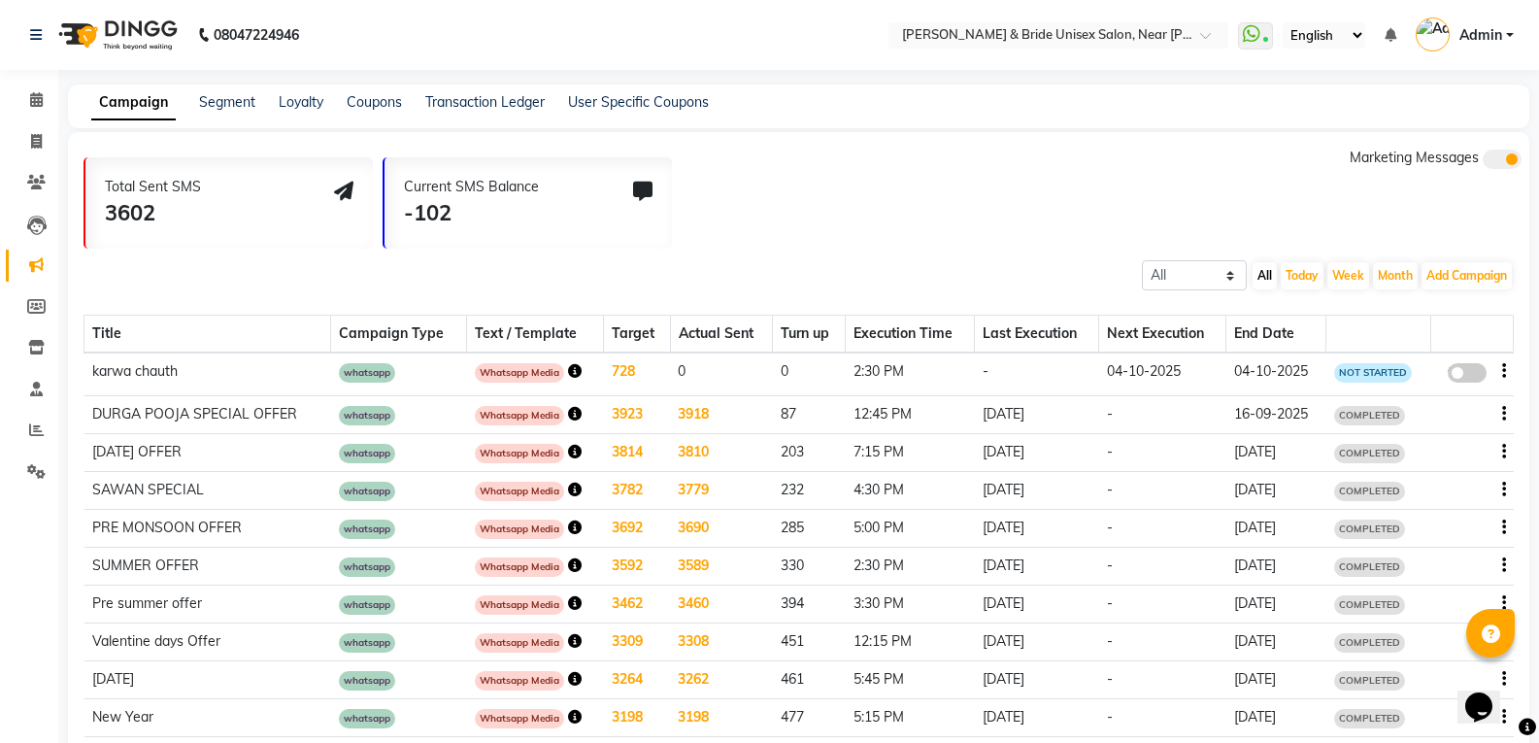
click at [1474, 376] on span at bounding box center [1467, 372] width 39 height 19
click at [1474, 376] on input "false" at bounding box center [1474, 376] width 0 height 0
select select "3"
select select "15512"
select select "1"
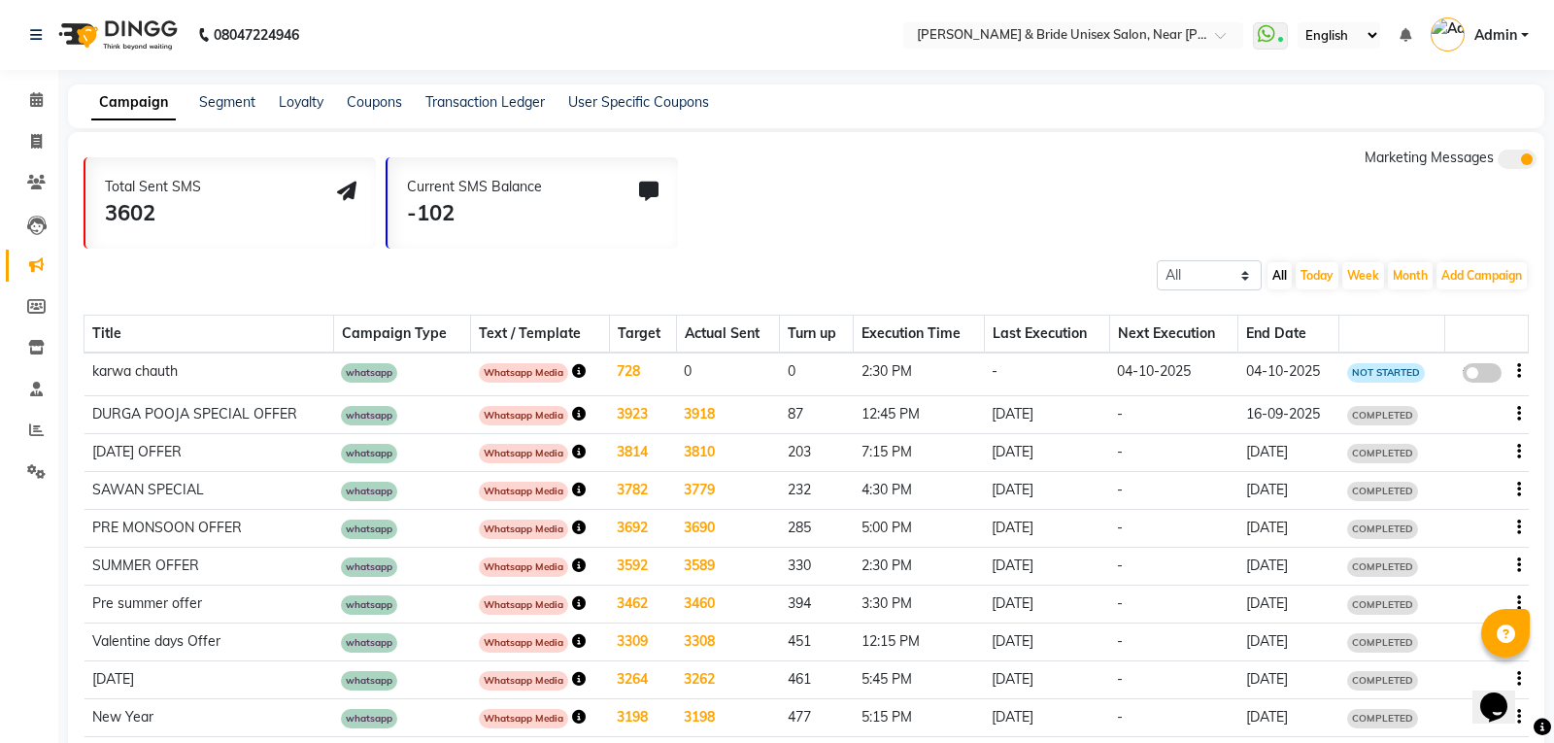
select select "2"
select select "870"
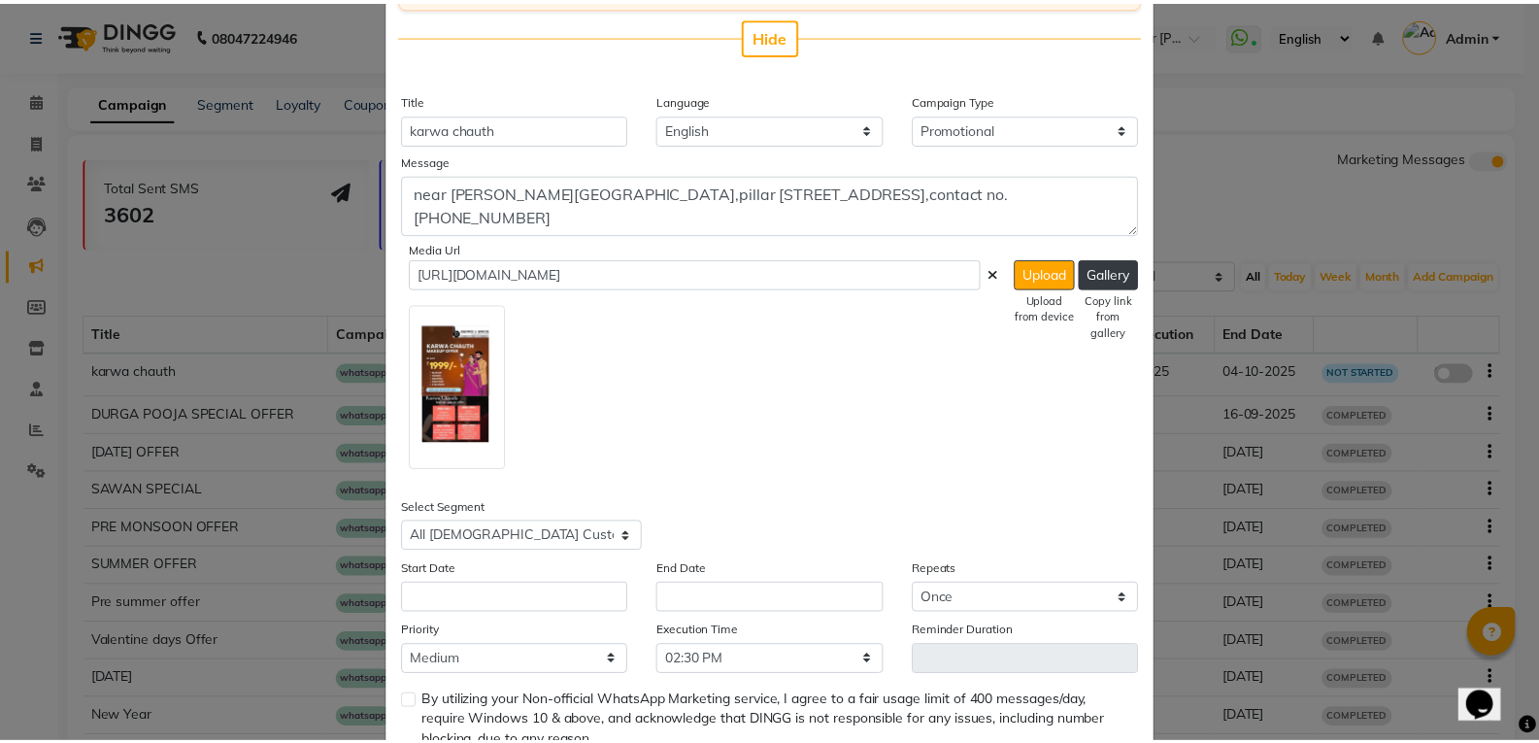
scroll to position [501, 0]
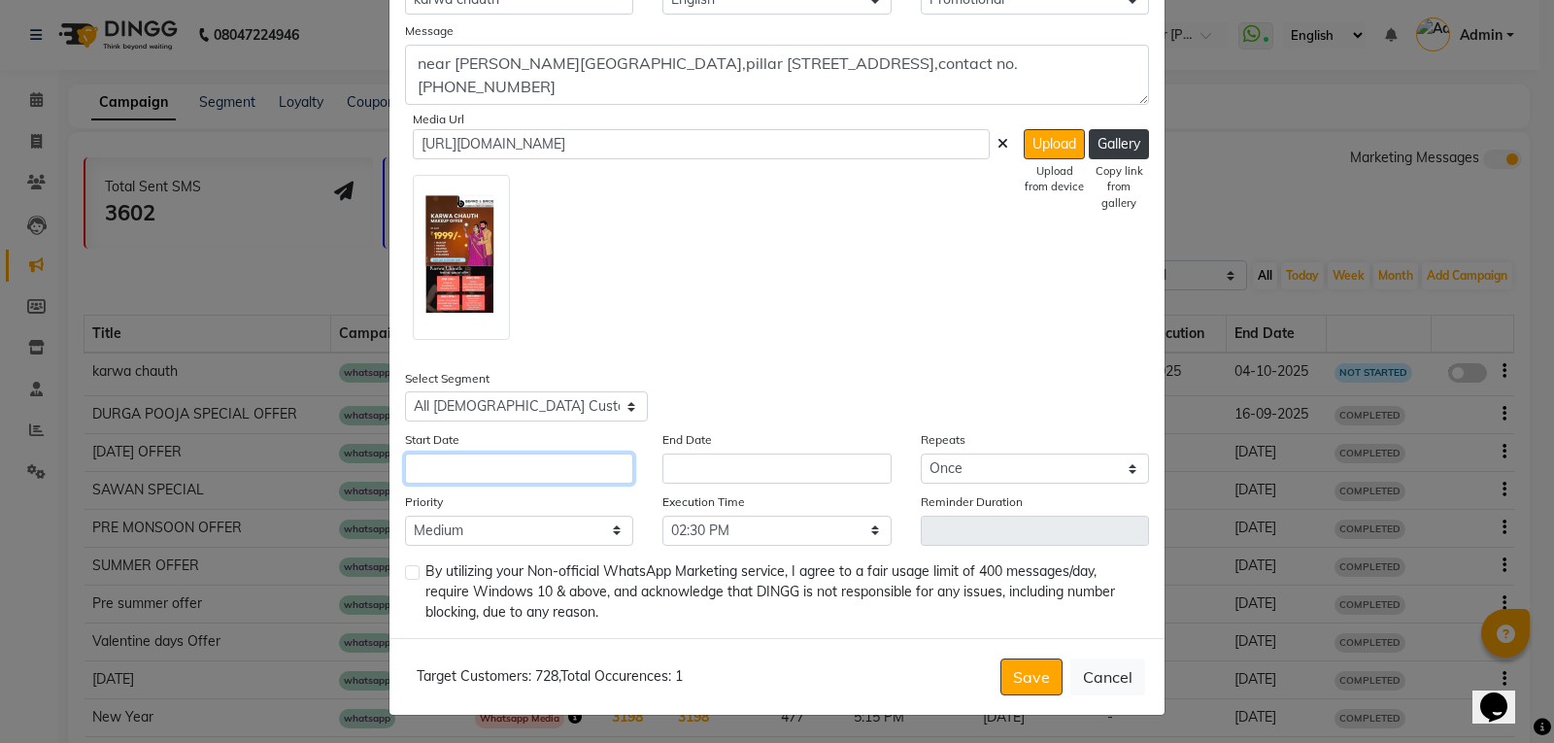
click at [460, 464] on input "text" at bounding box center [519, 468] width 228 height 30
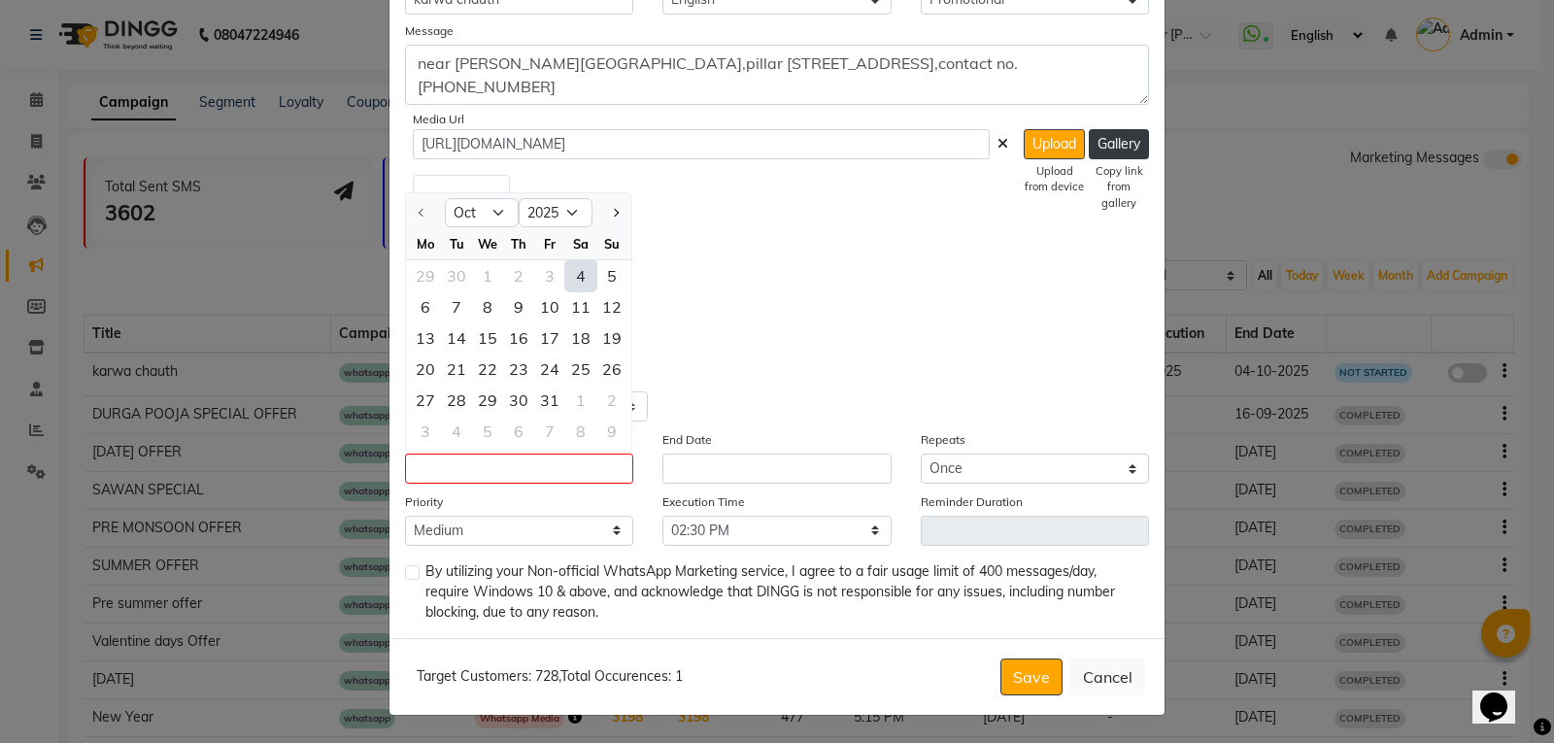
click at [572, 268] on div "4" at bounding box center [580, 275] width 31 height 31
type input "04-10-2025"
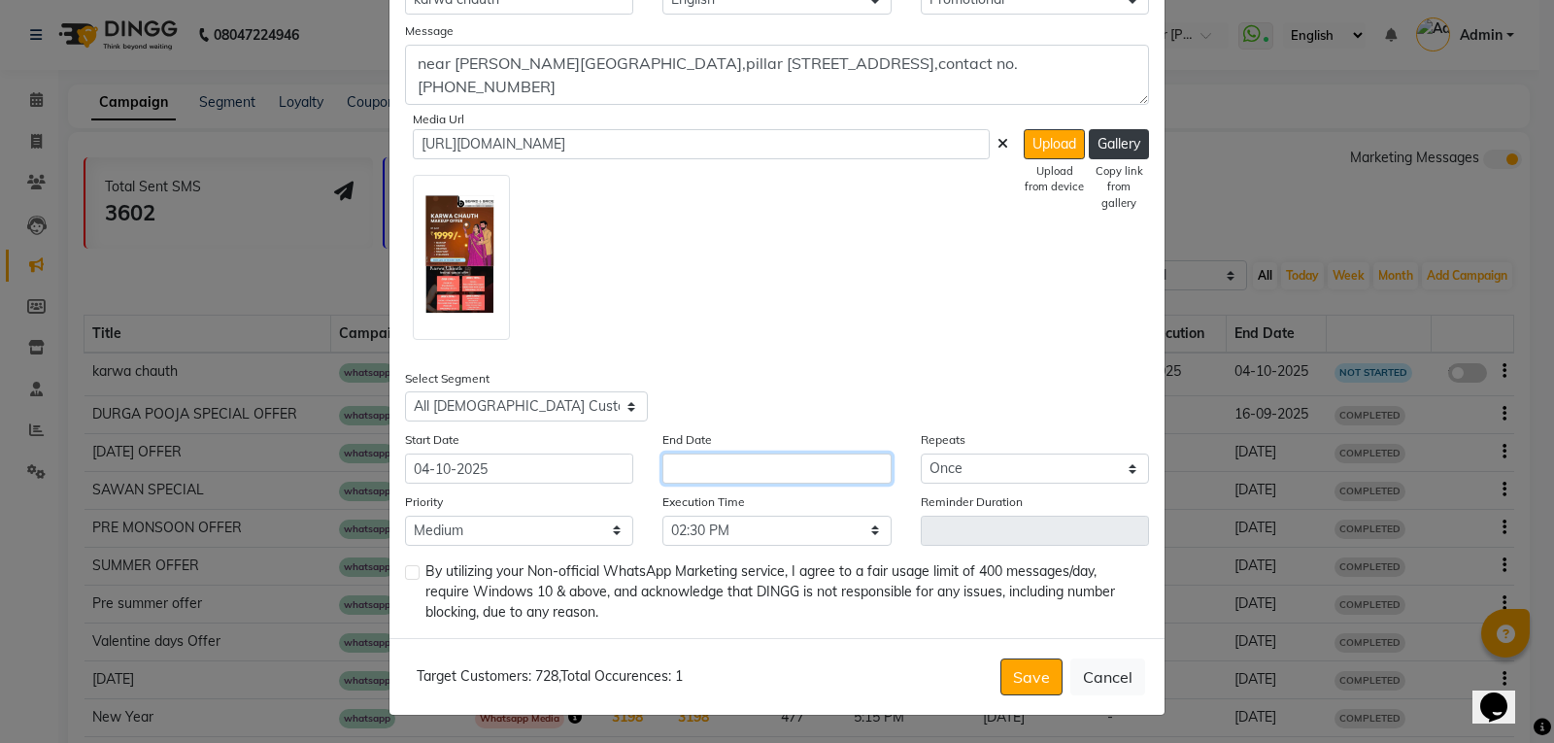
click at [696, 466] on input "text" at bounding box center [776, 468] width 228 height 30
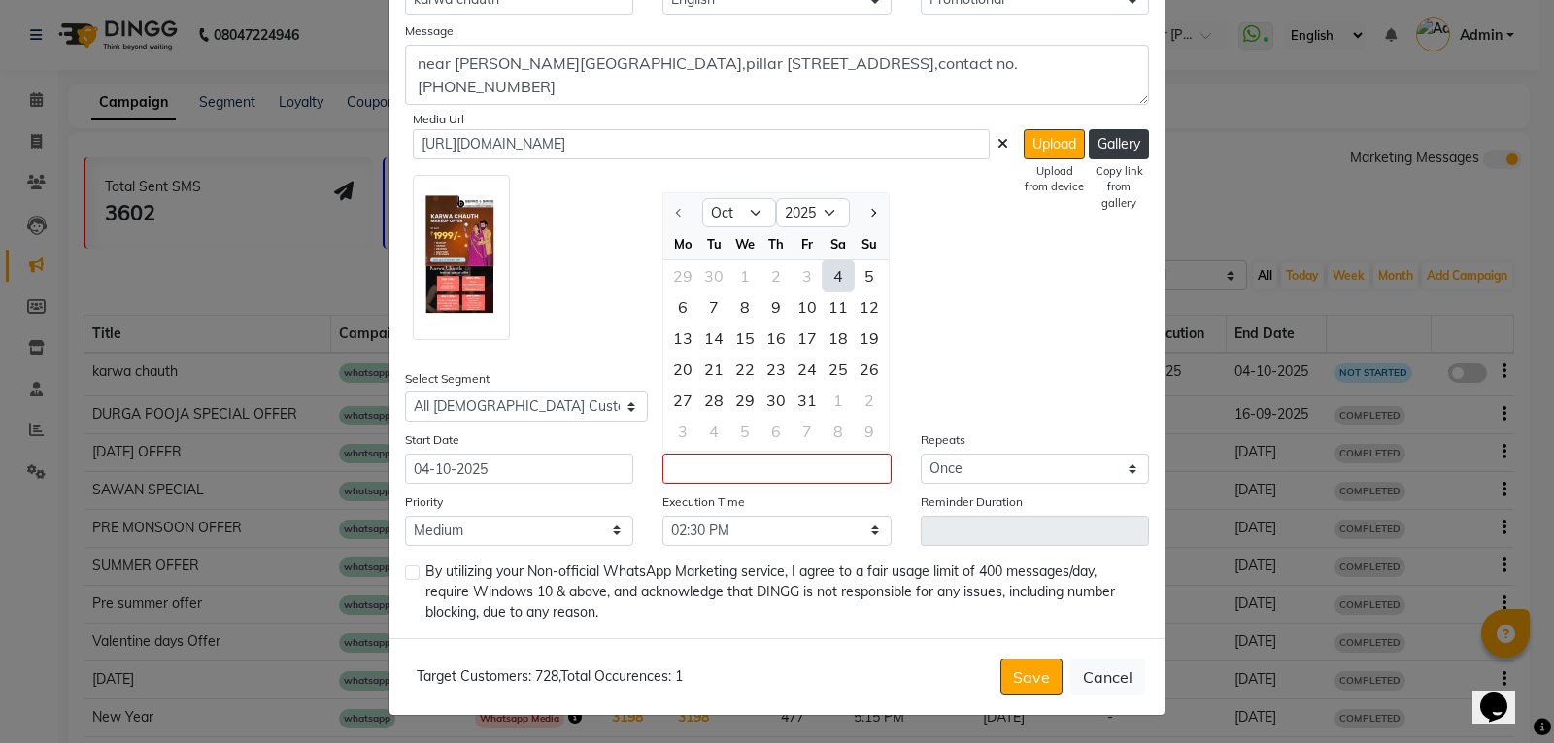
click at [829, 282] on div "4" at bounding box center [838, 275] width 31 height 31
type input "04-10-2025"
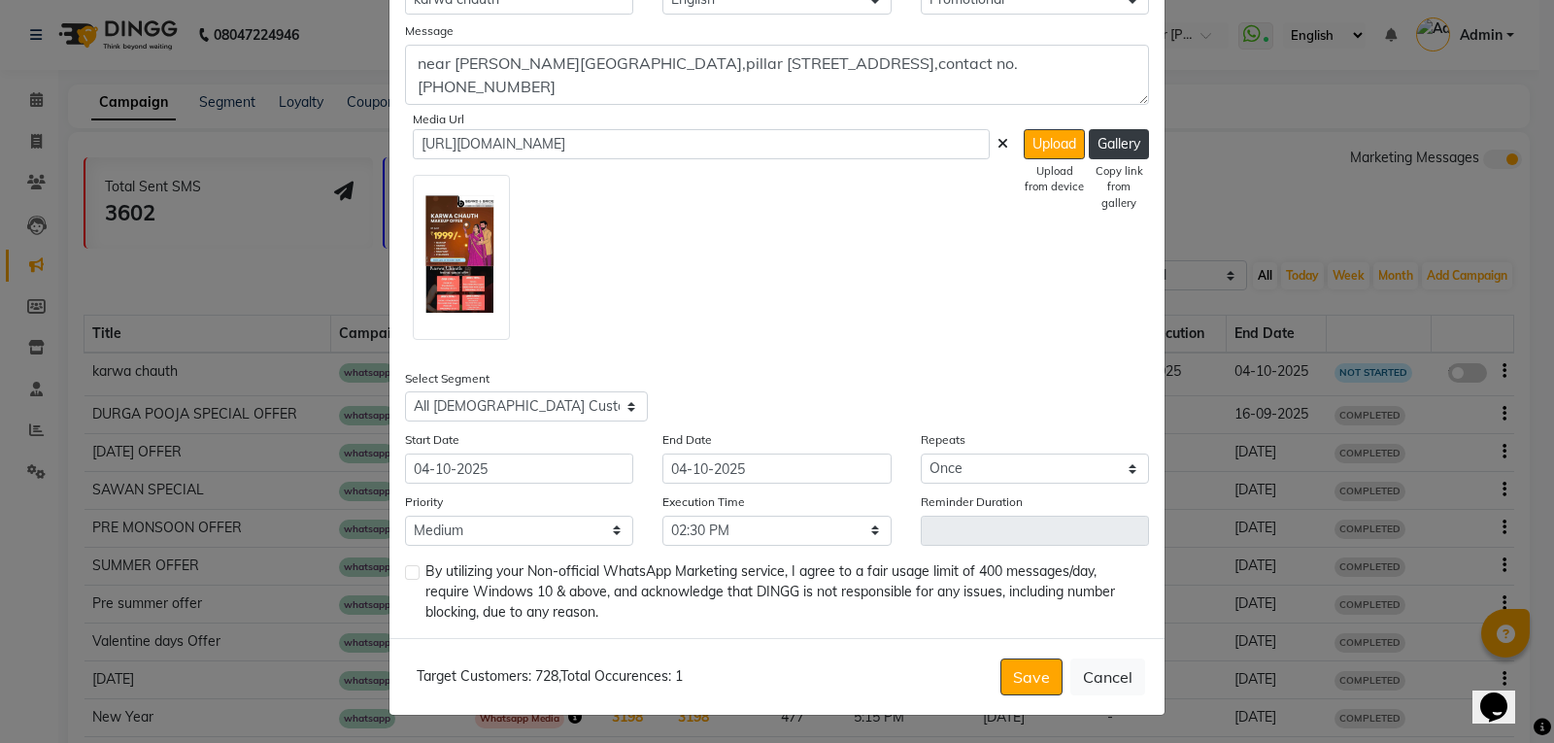
click at [405, 574] on label at bounding box center [412, 572] width 15 height 15
click at [405, 574] on input "checkbox" at bounding box center [411, 573] width 13 height 13
checkbox input "true"
click at [1017, 673] on button "Save" at bounding box center [1031, 676] width 62 height 37
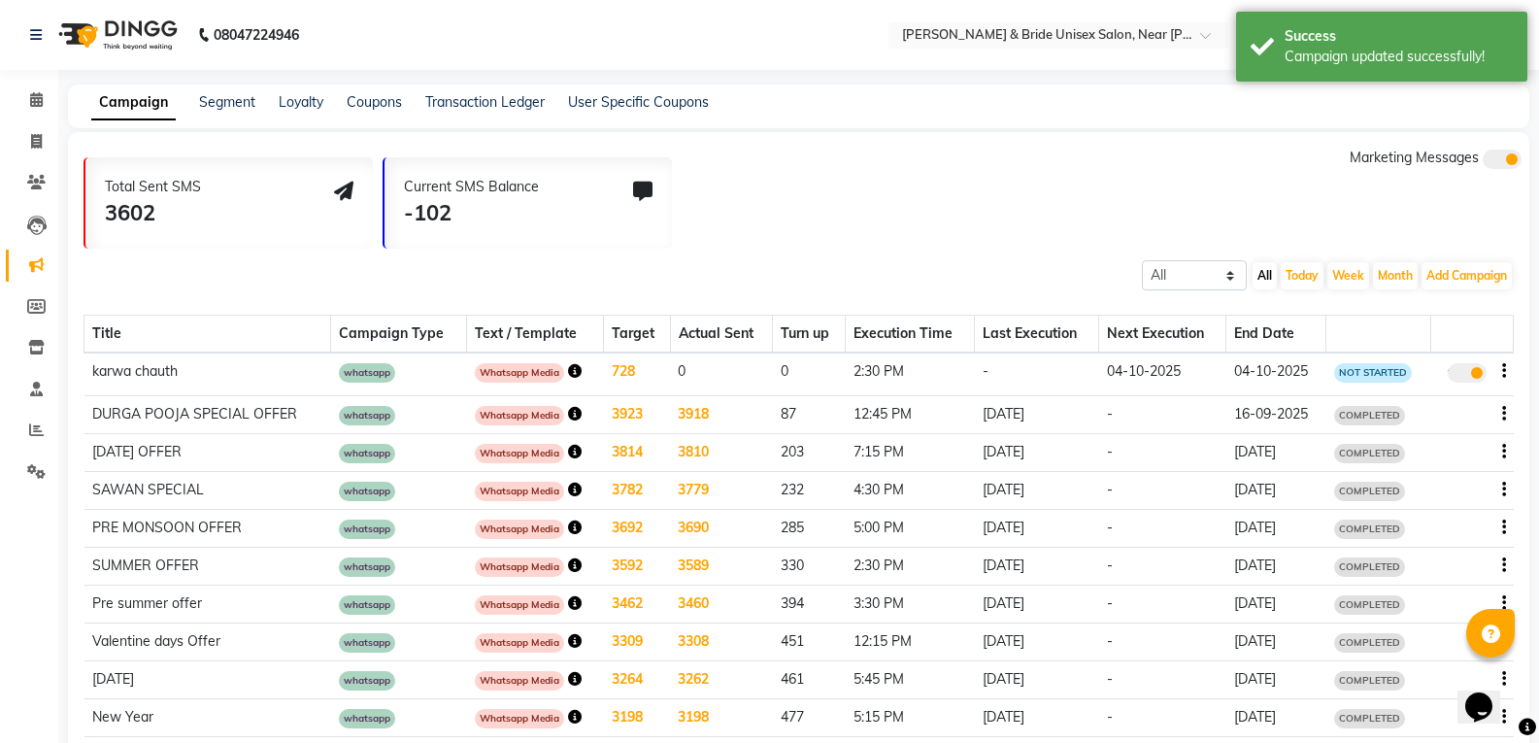
click at [568, 368] on icon "button" at bounding box center [575, 371] width 14 height 14
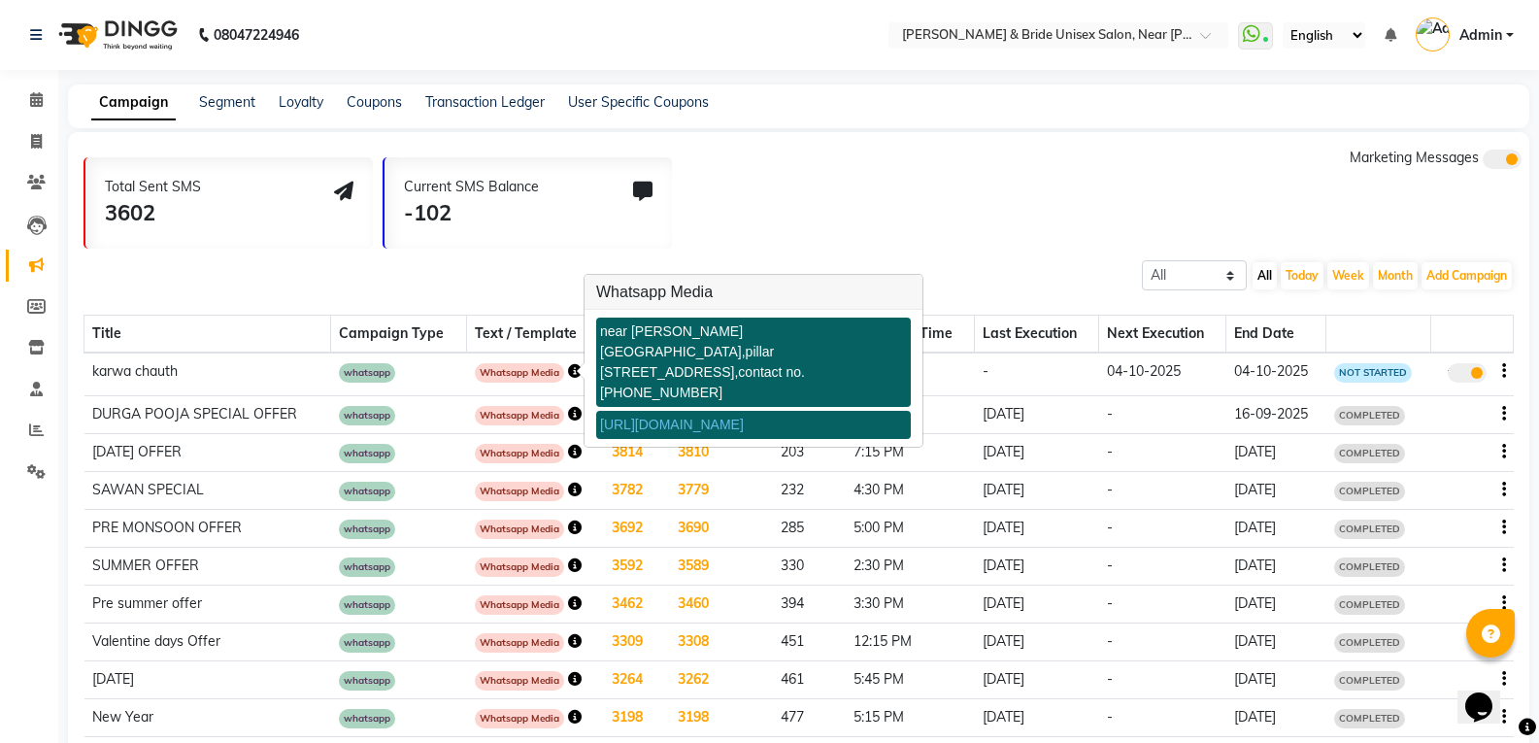
click at [744, 423] on link "[URL][DOMAIN_NAME]" at bounding box center [672, 425] width 144 height 16
